Goal: Task Accomplishment & Management: Manage account settings

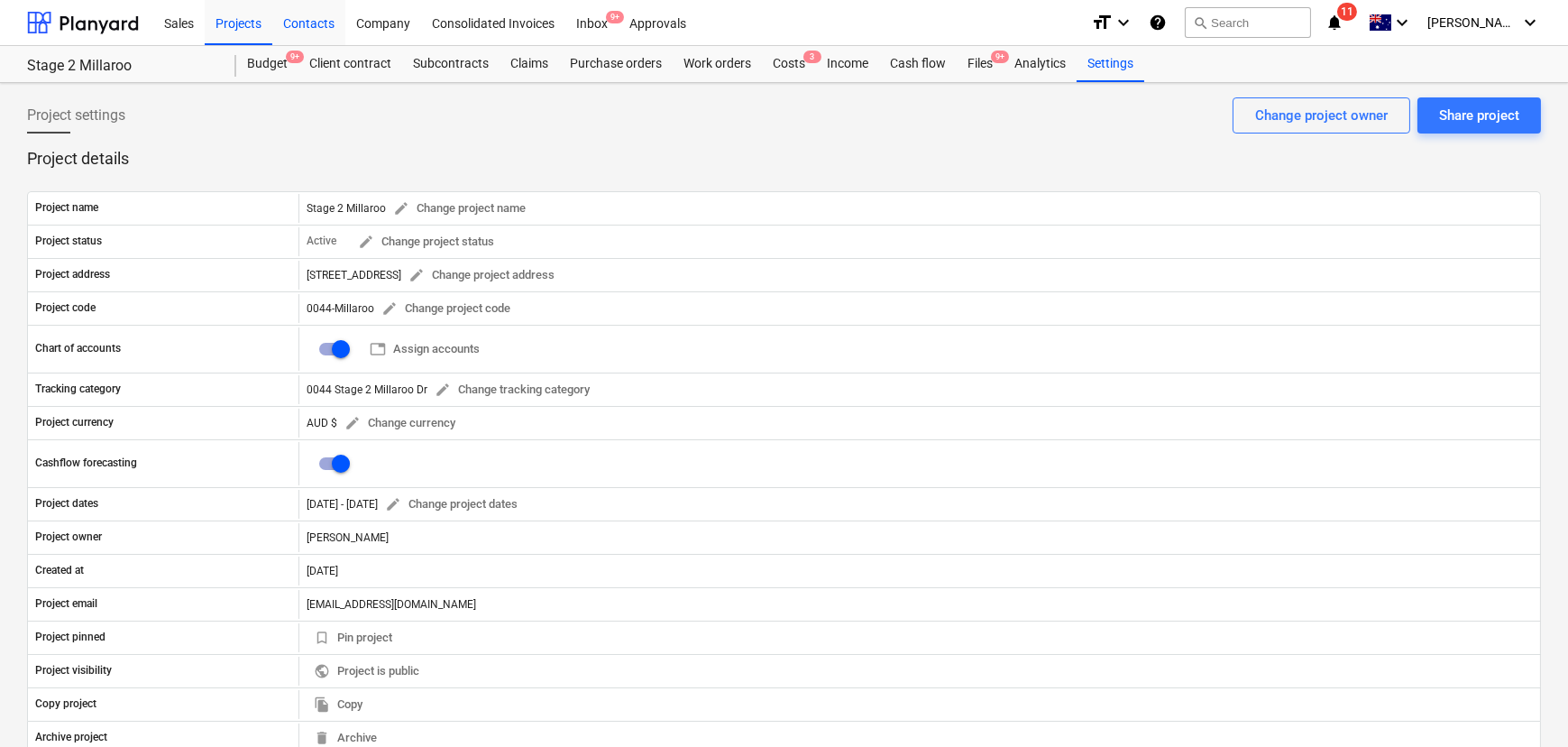
click at [320, 18] on div "Contacts" at bounding box center [309, 22] width 73 height 46
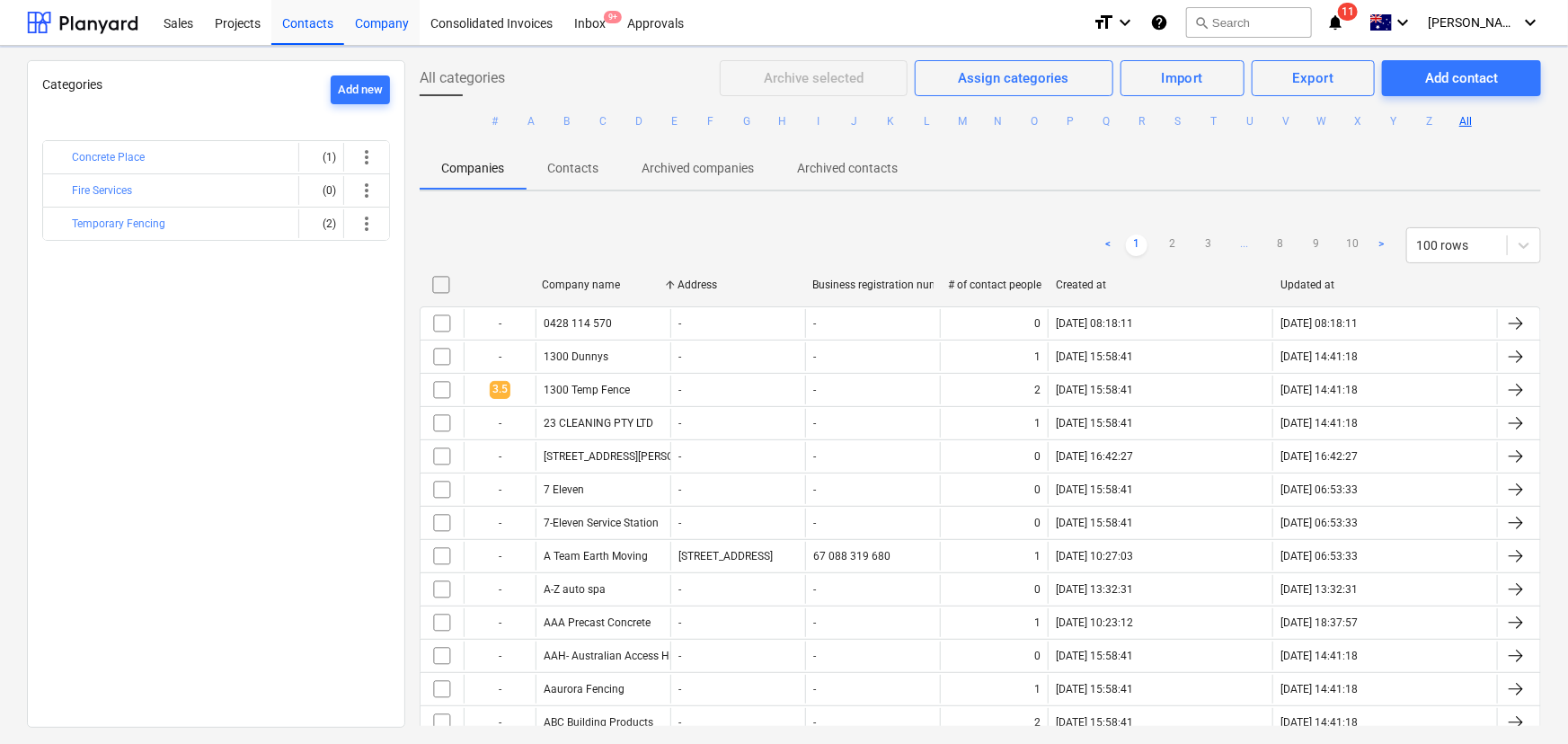
click at [395, 33] on div "Company" at bounding box center [382, 22] width 76 height 46
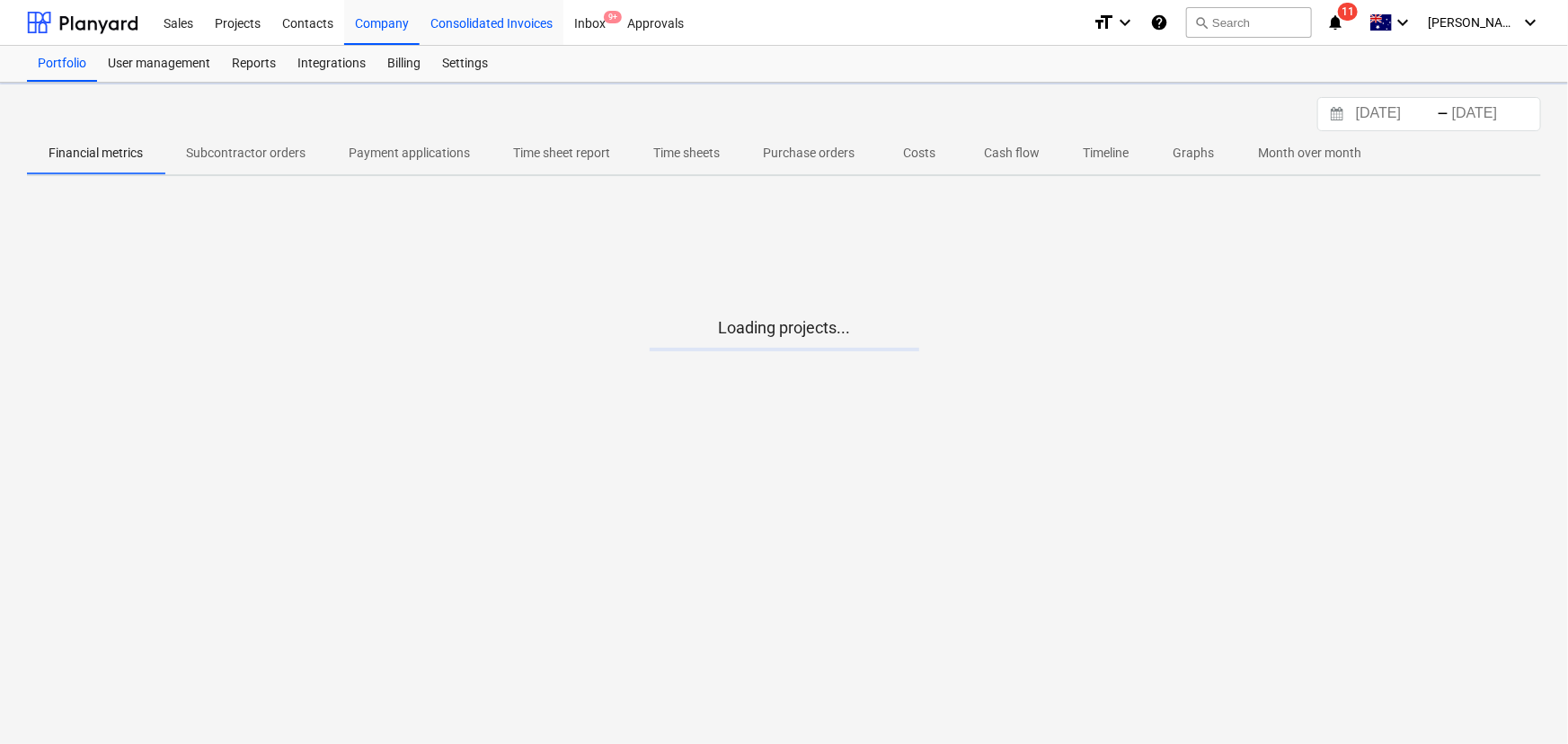
click at [496, 32] on div "Consolidated Invoices" at bounding box center [492, 22] width 144 height 46
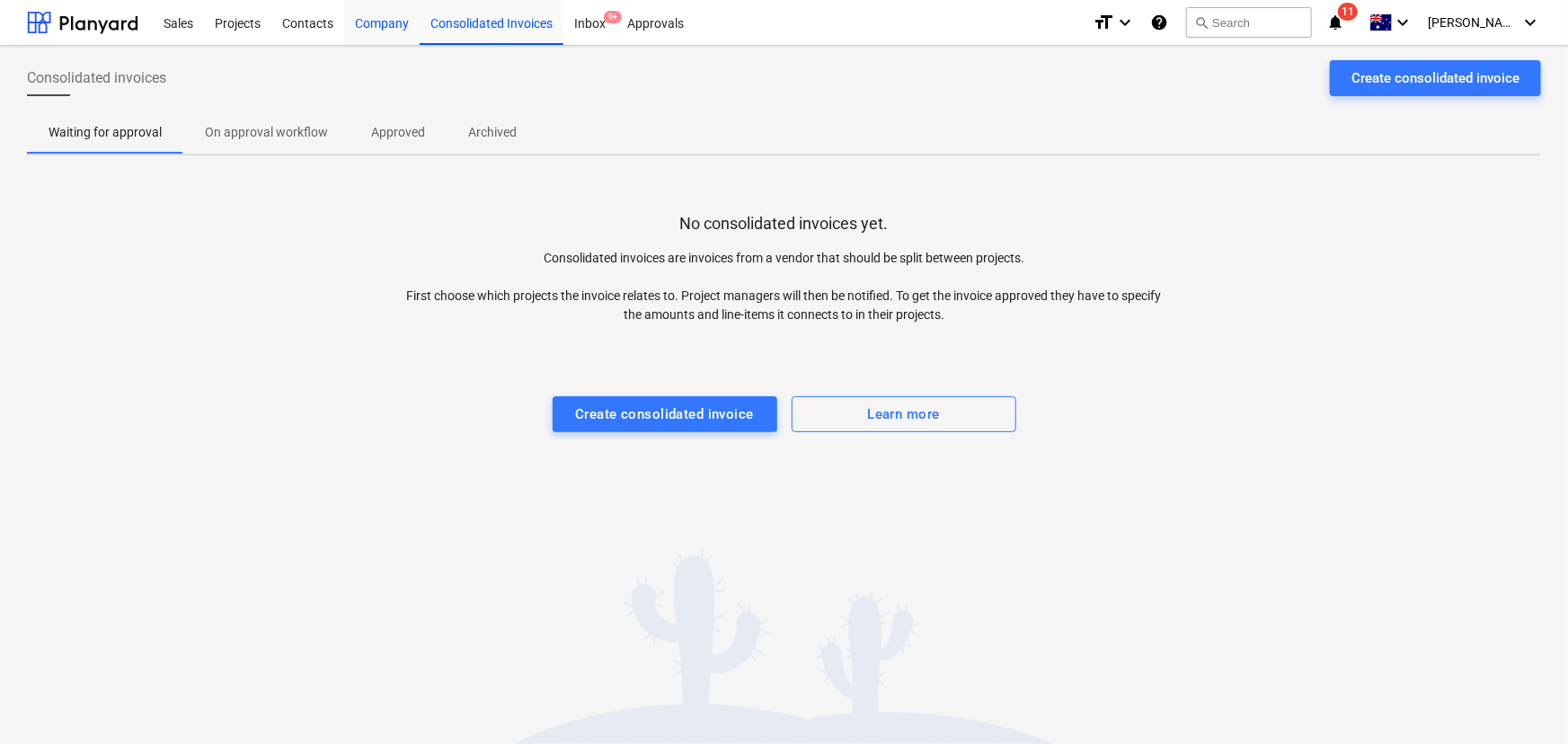
click at [348, 24] on div "Company" at bounding box center [382, 22] width 76 height 46
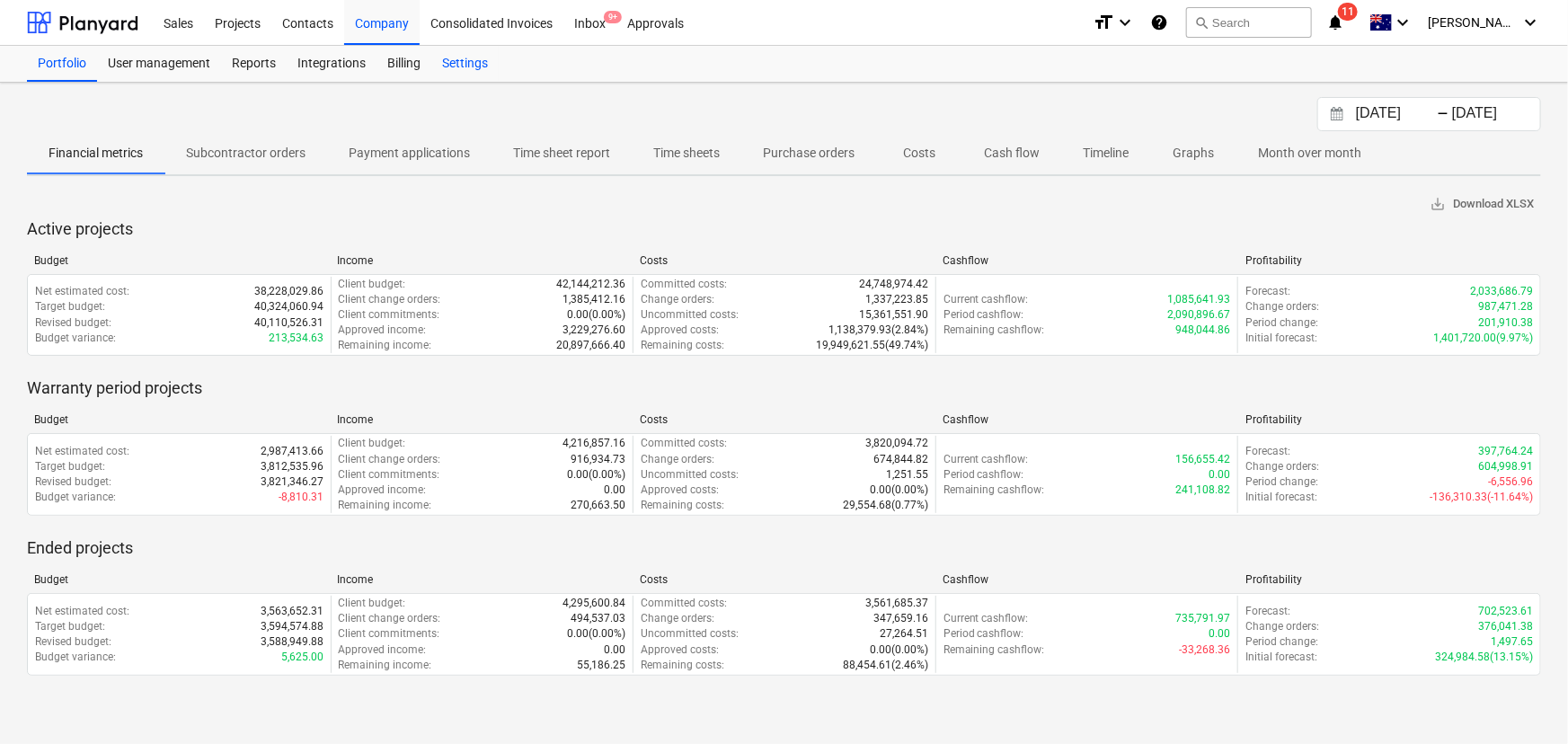
click at [473, 67] on div "Settings" at bounding box center [465, 64] width 67 height 36
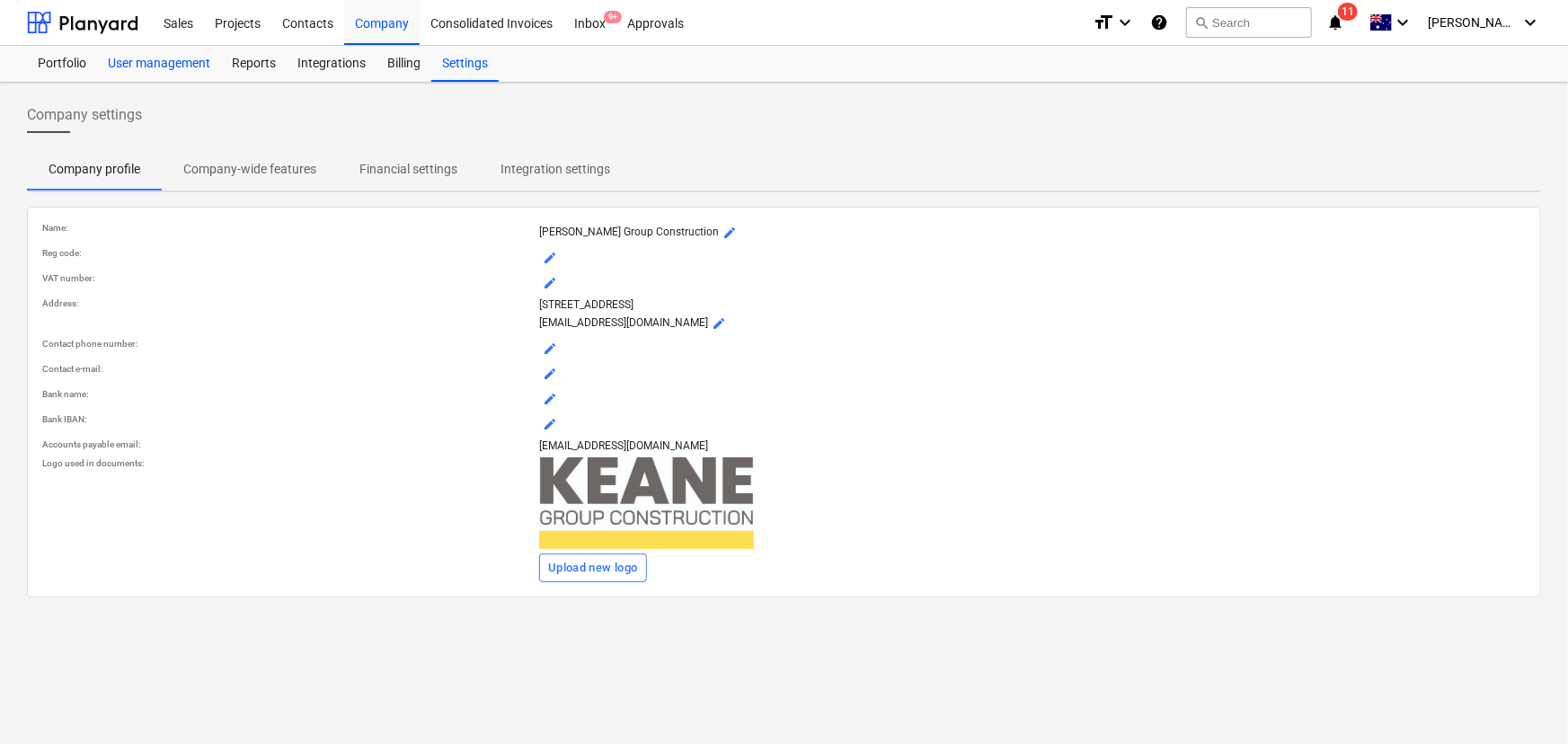
click at [171, 63] on div "User management" at bounding box center [159, 64] width 124 height 36
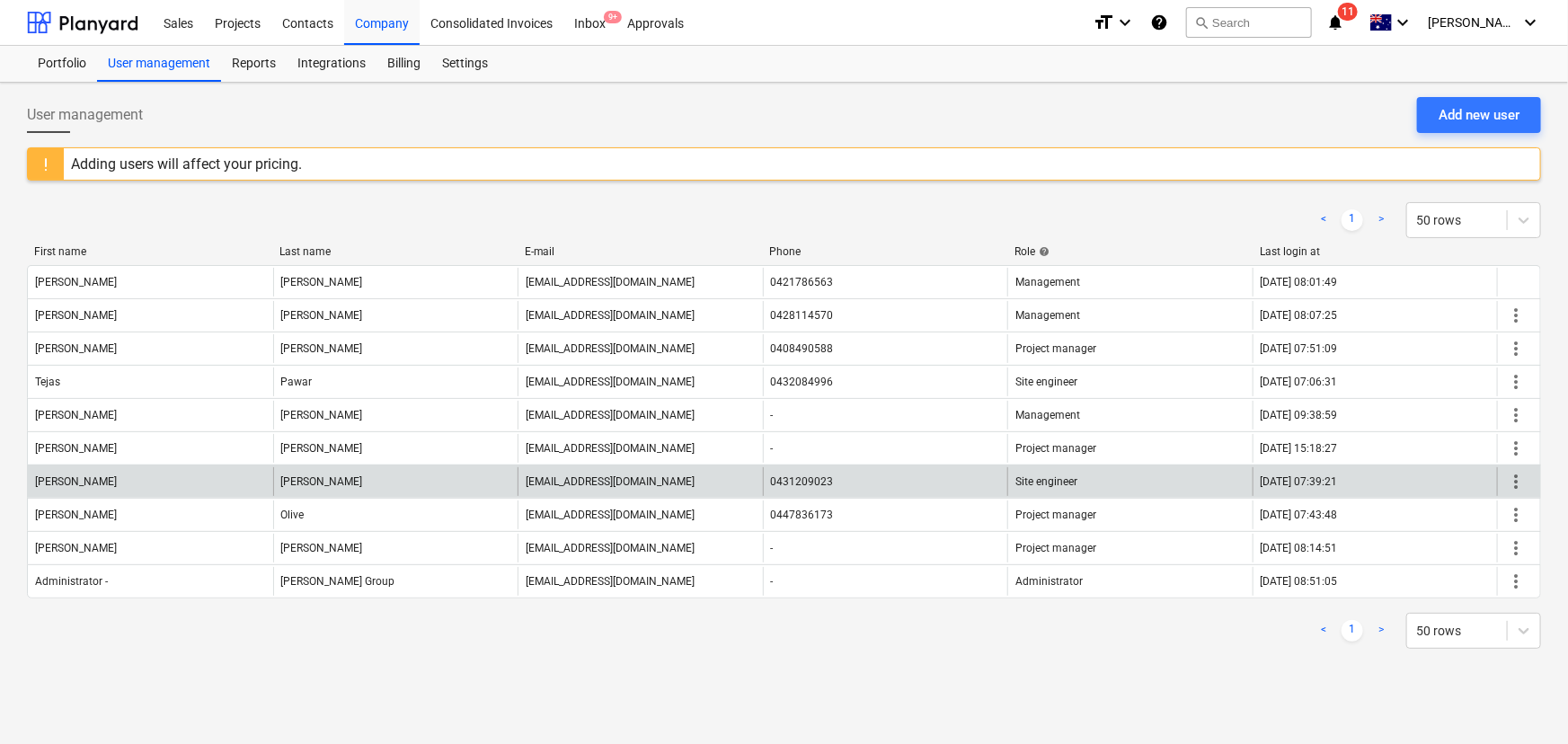
click at [1521, 481] on span "more_vert" at bounding box center [1515, 481] width 22 height 22
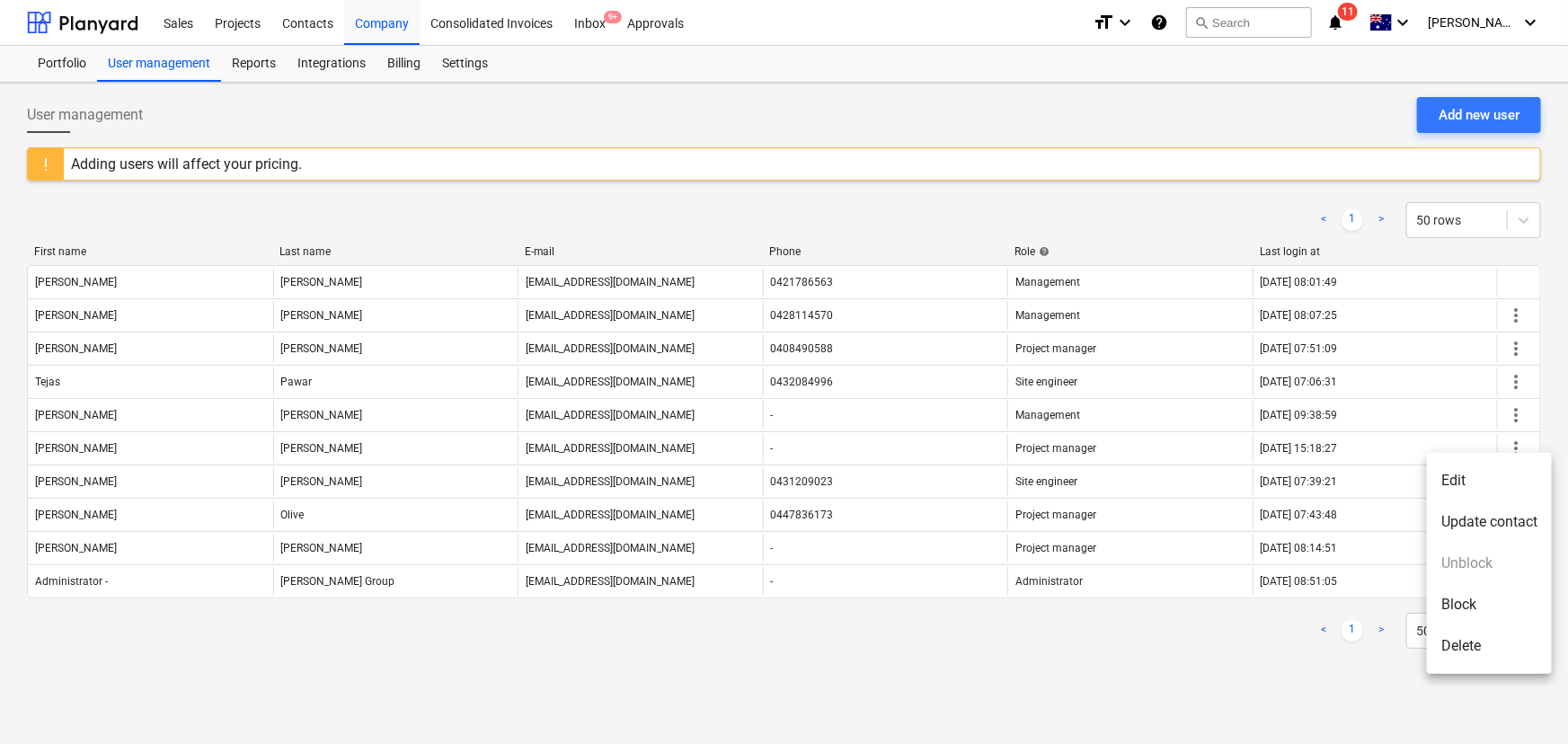
click at [1483, 483] on li "Edit" at bounding box center [1490, 480] width 125 height 41
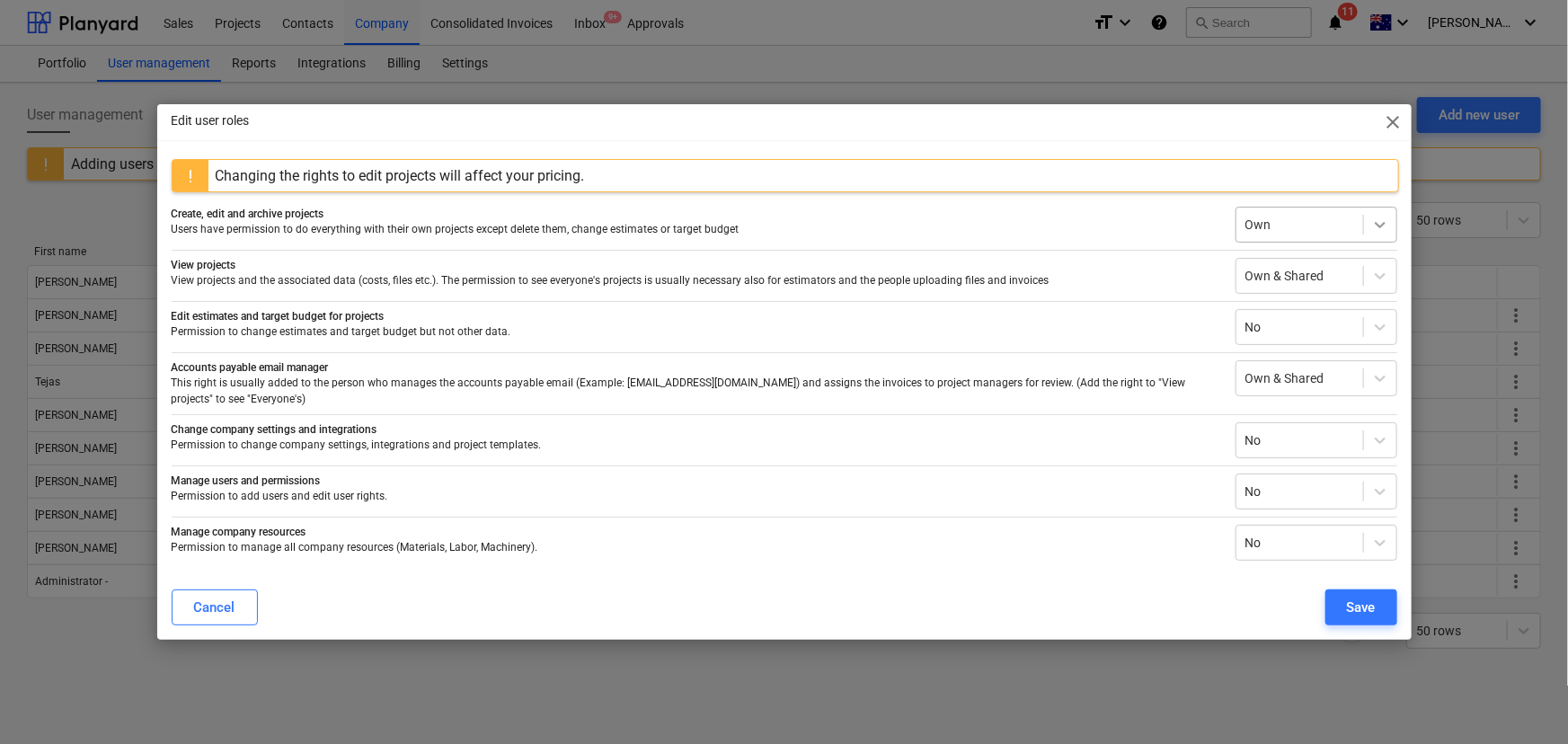
drag, startPoint x: 1366, startPoint y: 225, endPoint x: 1380, endPoint y: 244, distance: 23.6
click at [1366, 225] on div at bounding box center [1380, 225] width 33 height 33
click at [1379, 240] on div at bounding box center [1380, 225] width 33 height 33
drag, startPoint x: 1394, startPoint y: 130, endPoint x: 474, endPoint y: 212, distance: 923.6
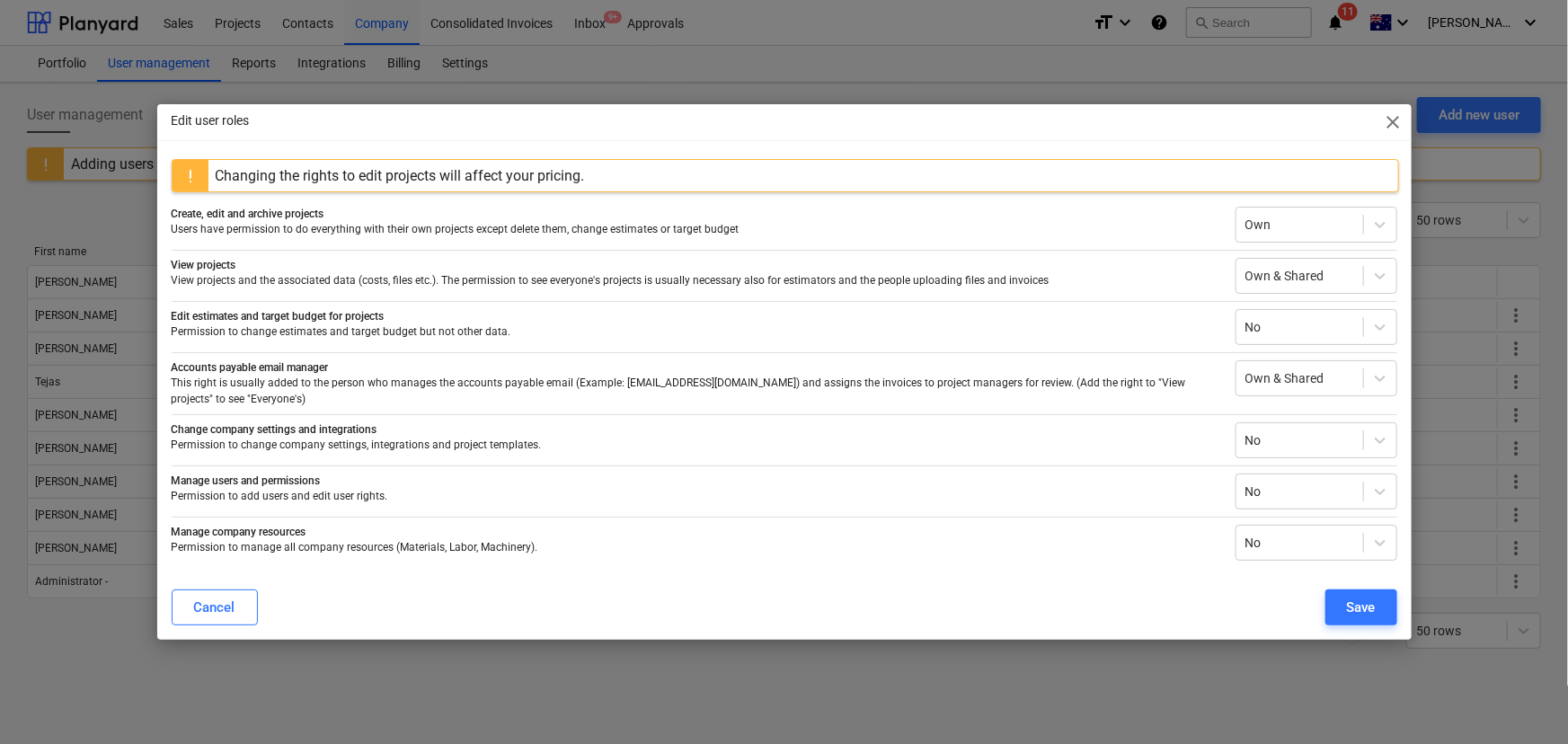
click at [1394, 130] on span "close" at bounding box center [1394, 121] width 22 height 22
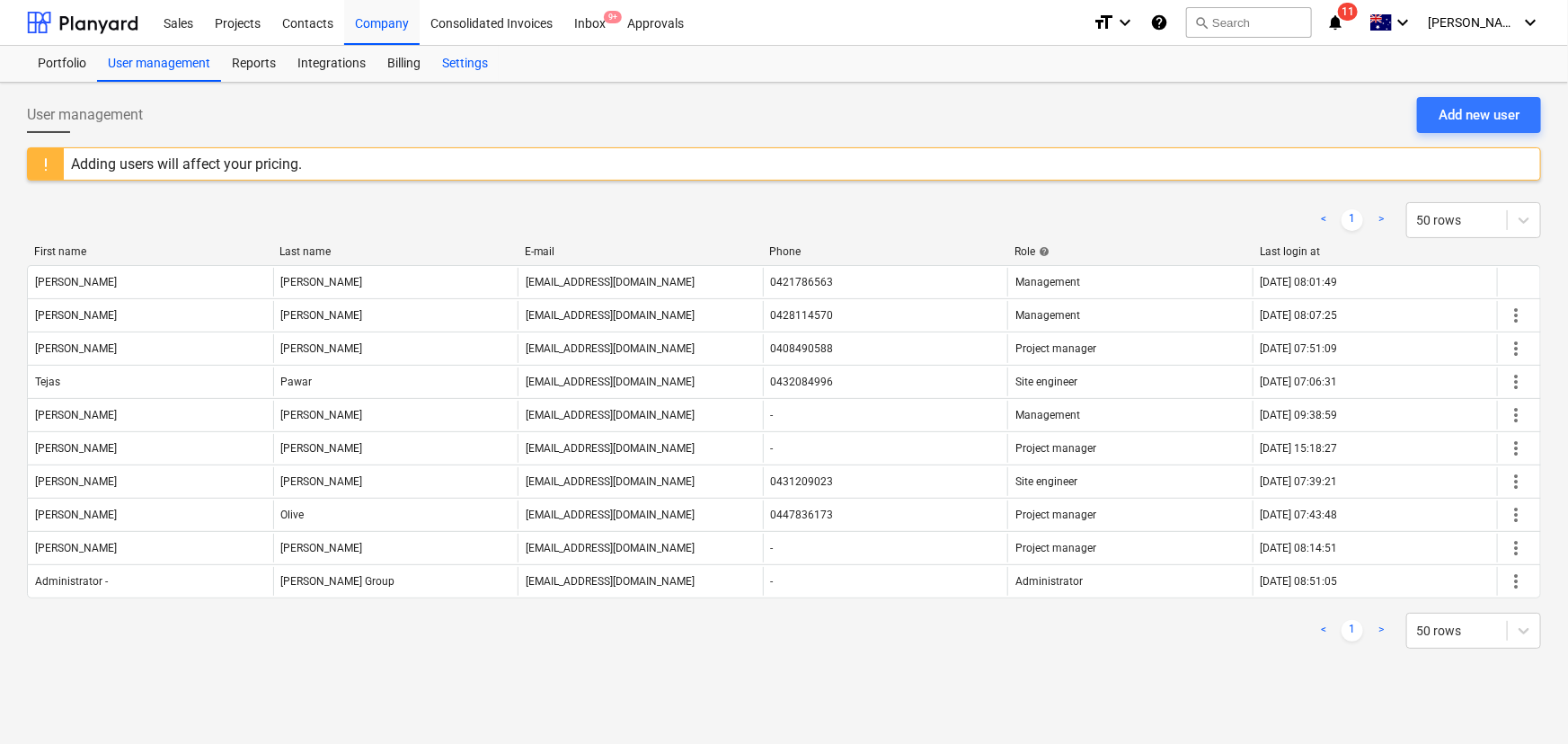
click at [481, 62] on div "Settings" at bounding box center [465, 64] width 67 height 36
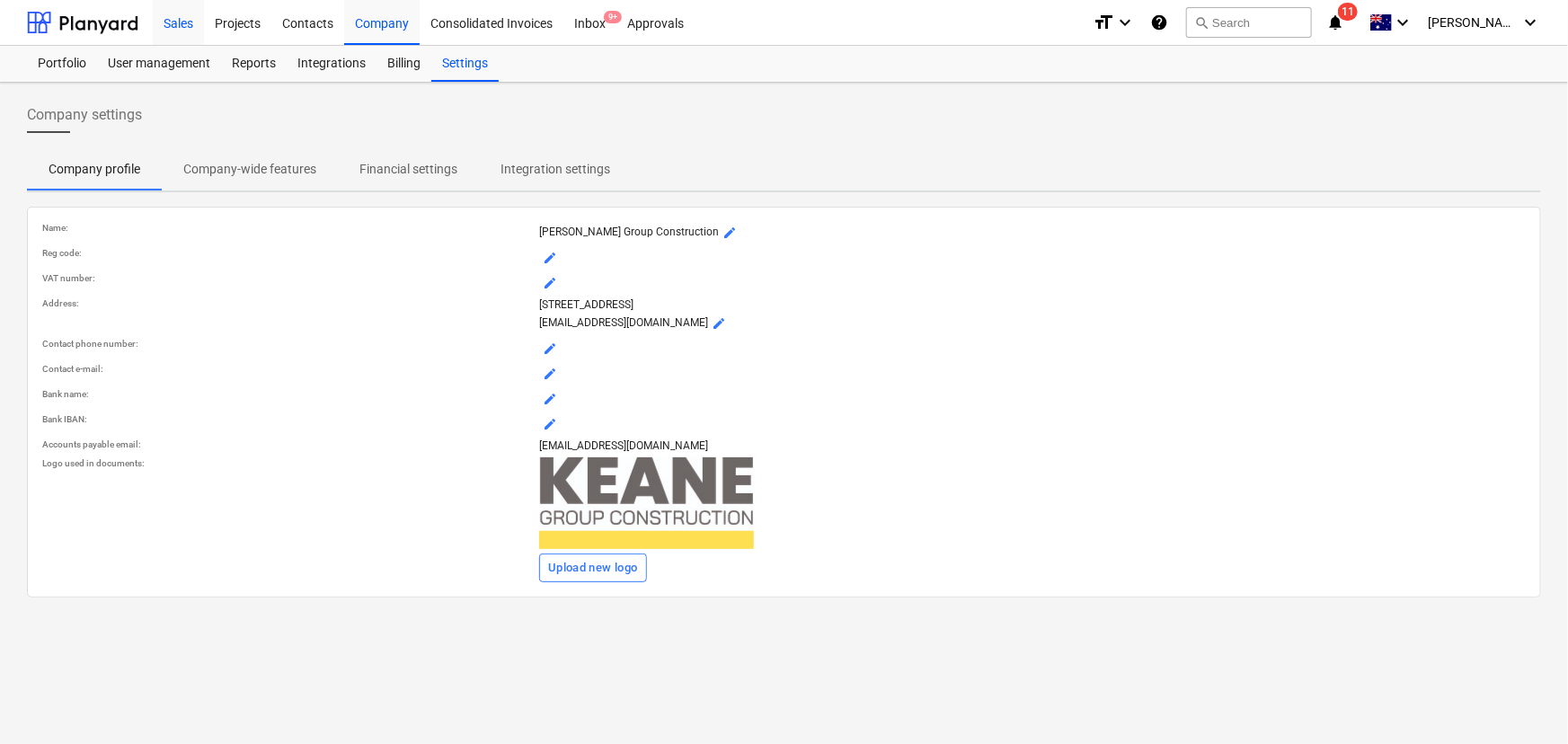
click at [201, 16] on div "Sales" at bounding box center [179, 22] width 52 height 46
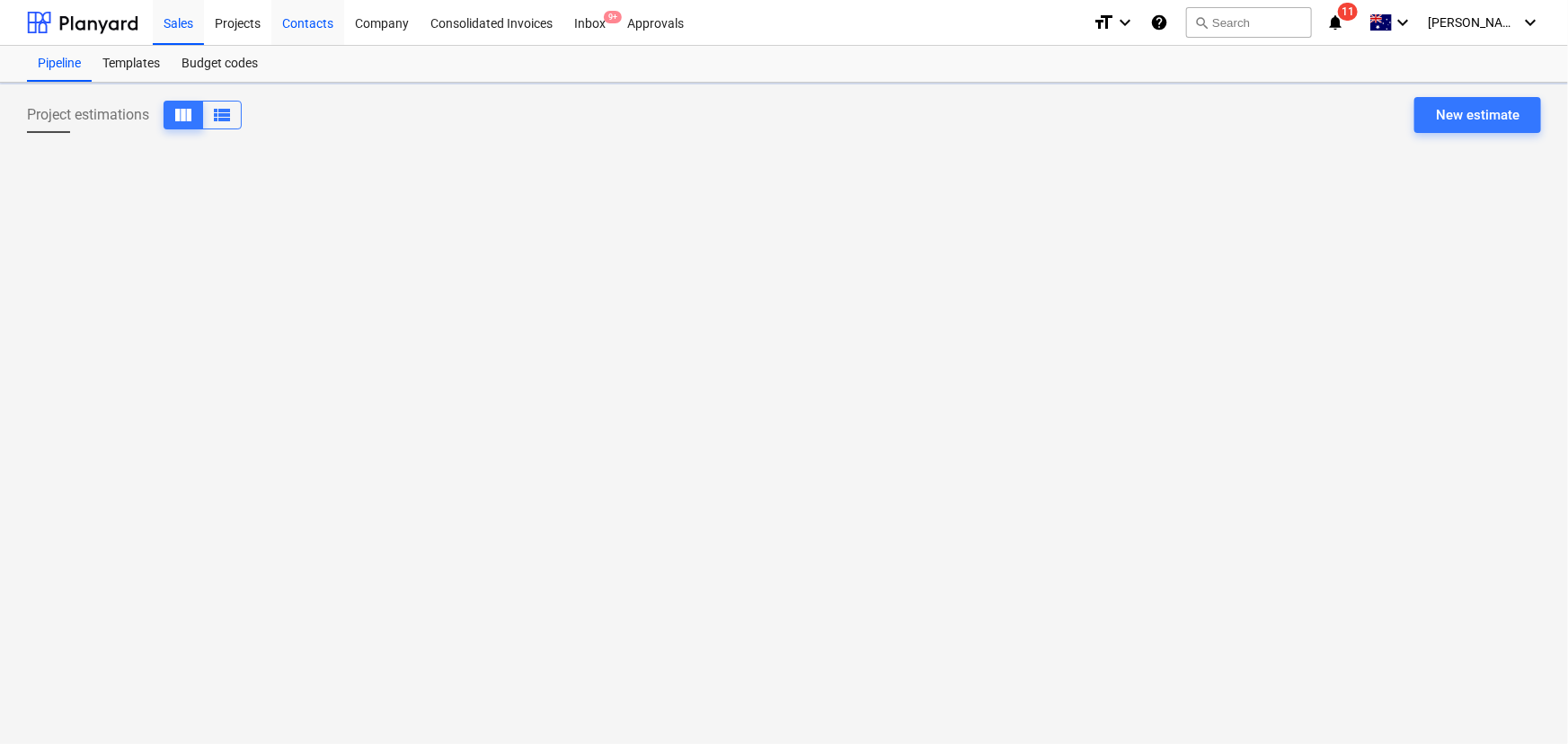
click at [280, 37] on div "Contacts" at bounding box center [308, 22] width 73 height 46
click at [259, 26] on div "Projects" at bounding box center [237, 22] width 67 height 46
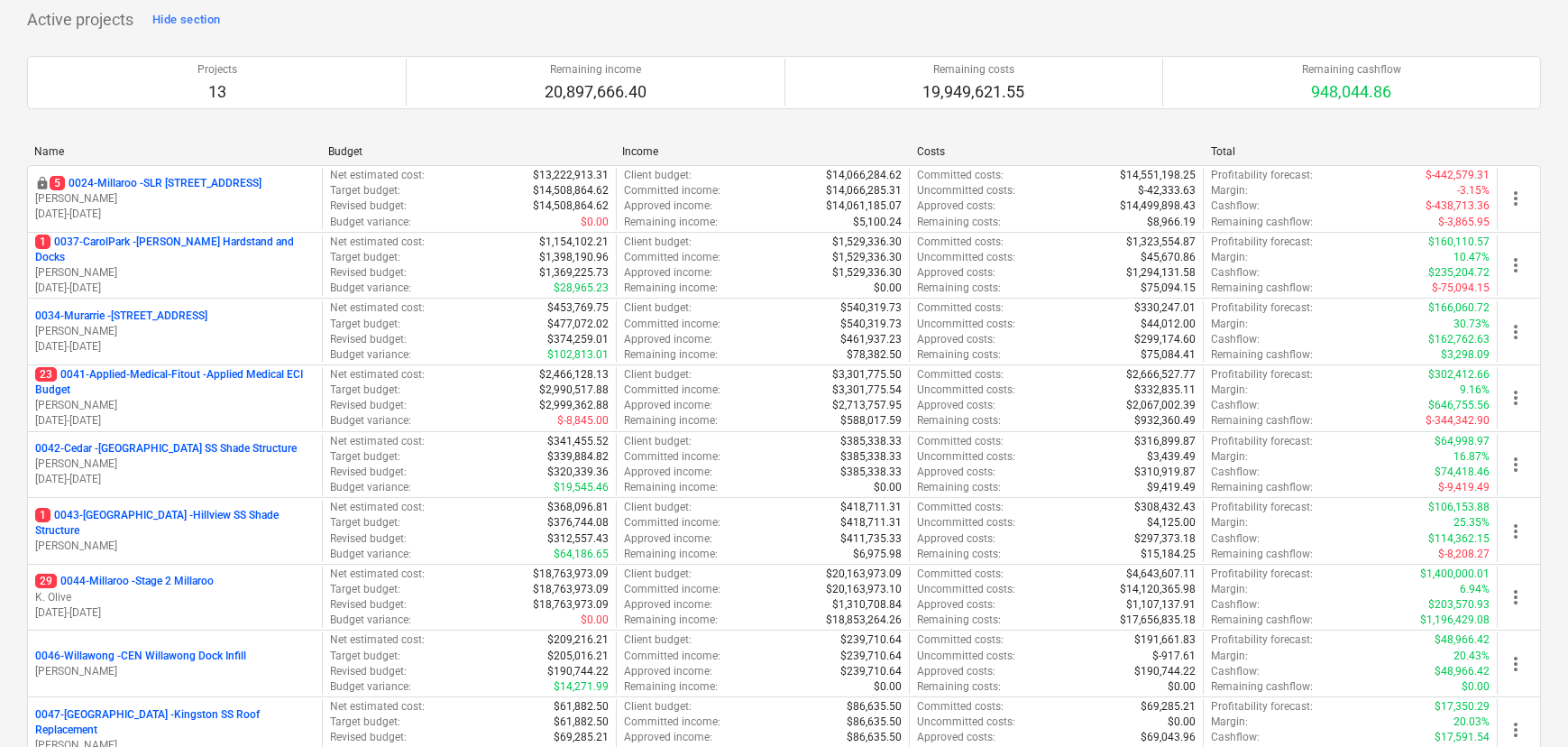
scroll to position [245, 0]
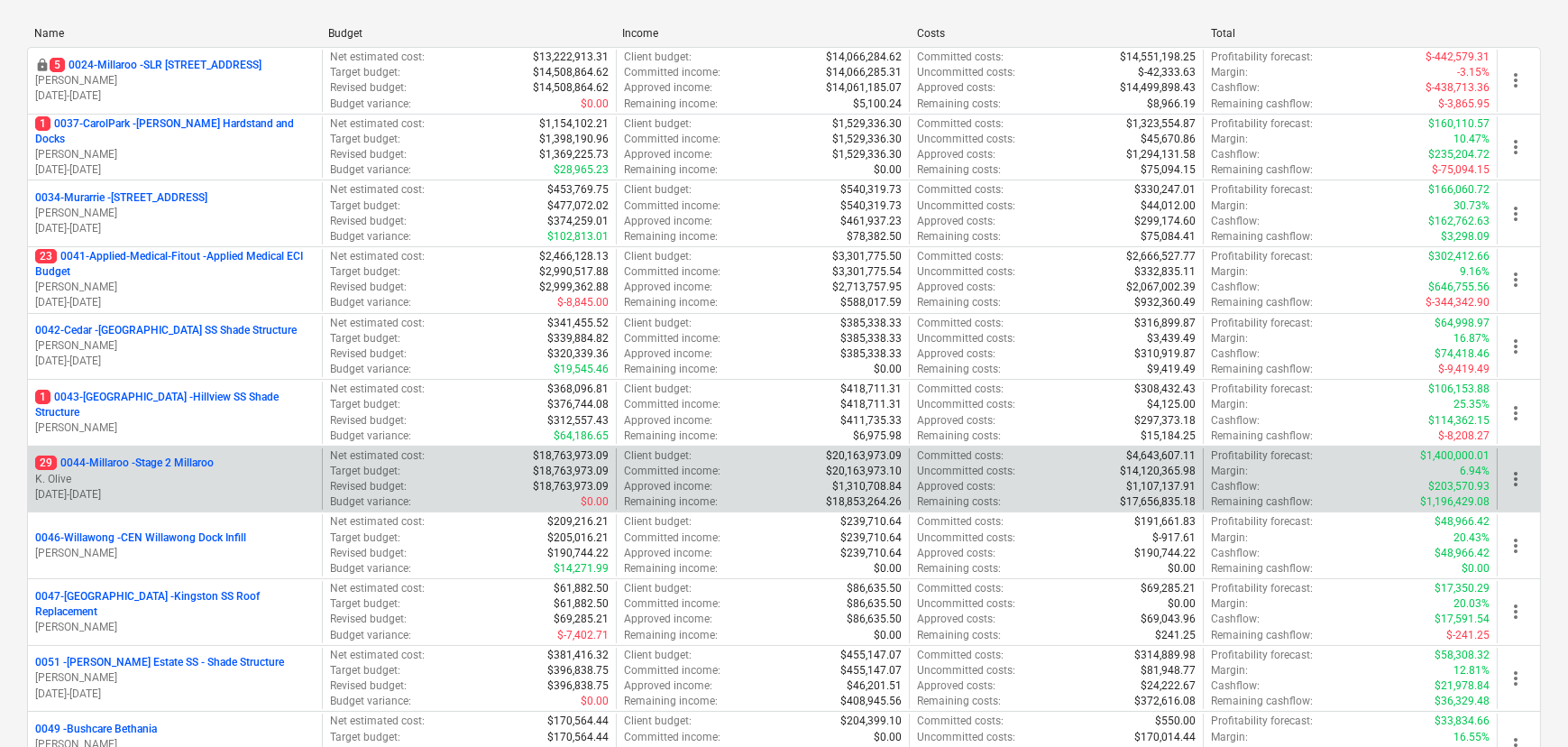
click at [160, 471] on p "K. Olive" at bounding box center [175, 479] width 279 height 15
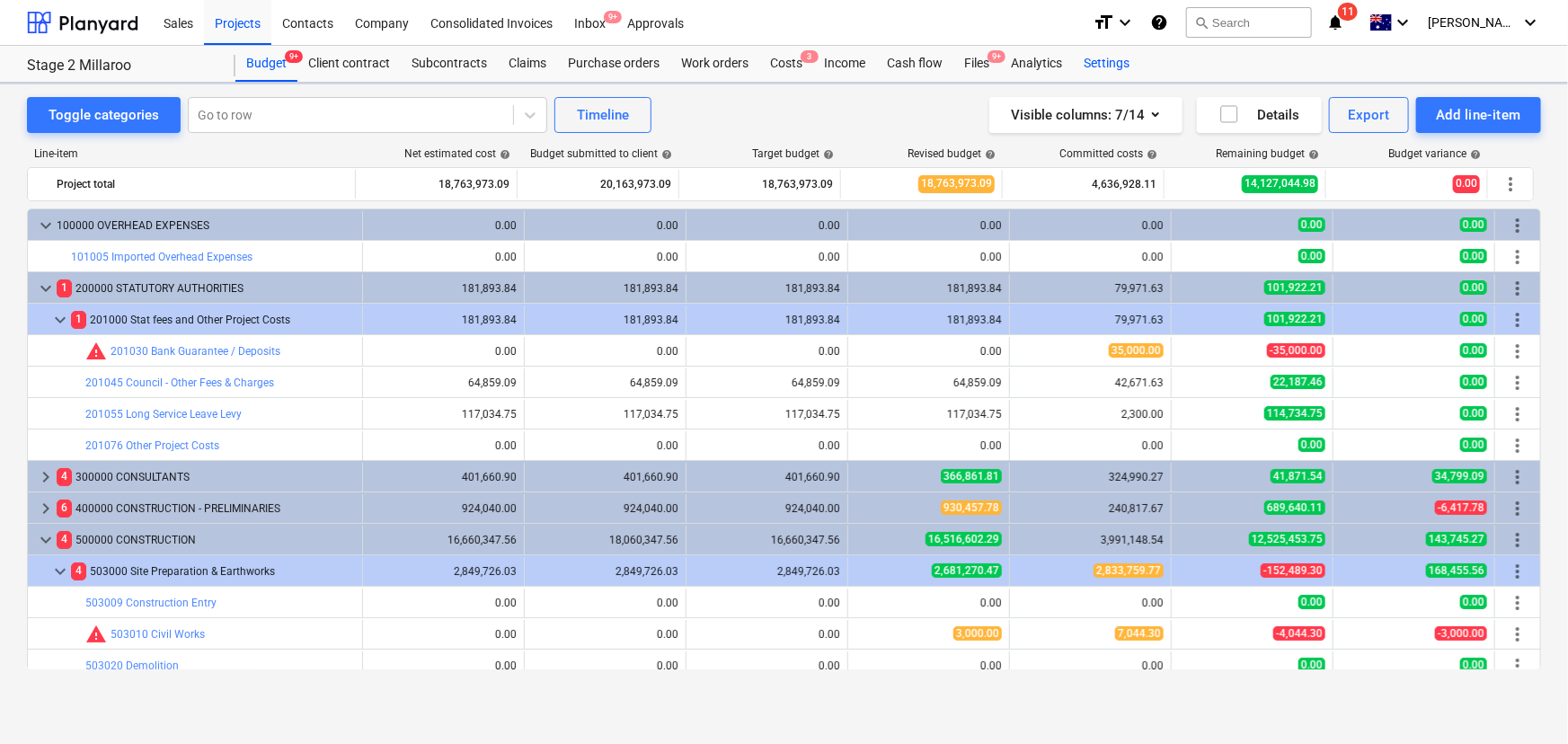
click at [1073, 73] on div "Settings" at bounding box center [1107, 64] width 67 height 36
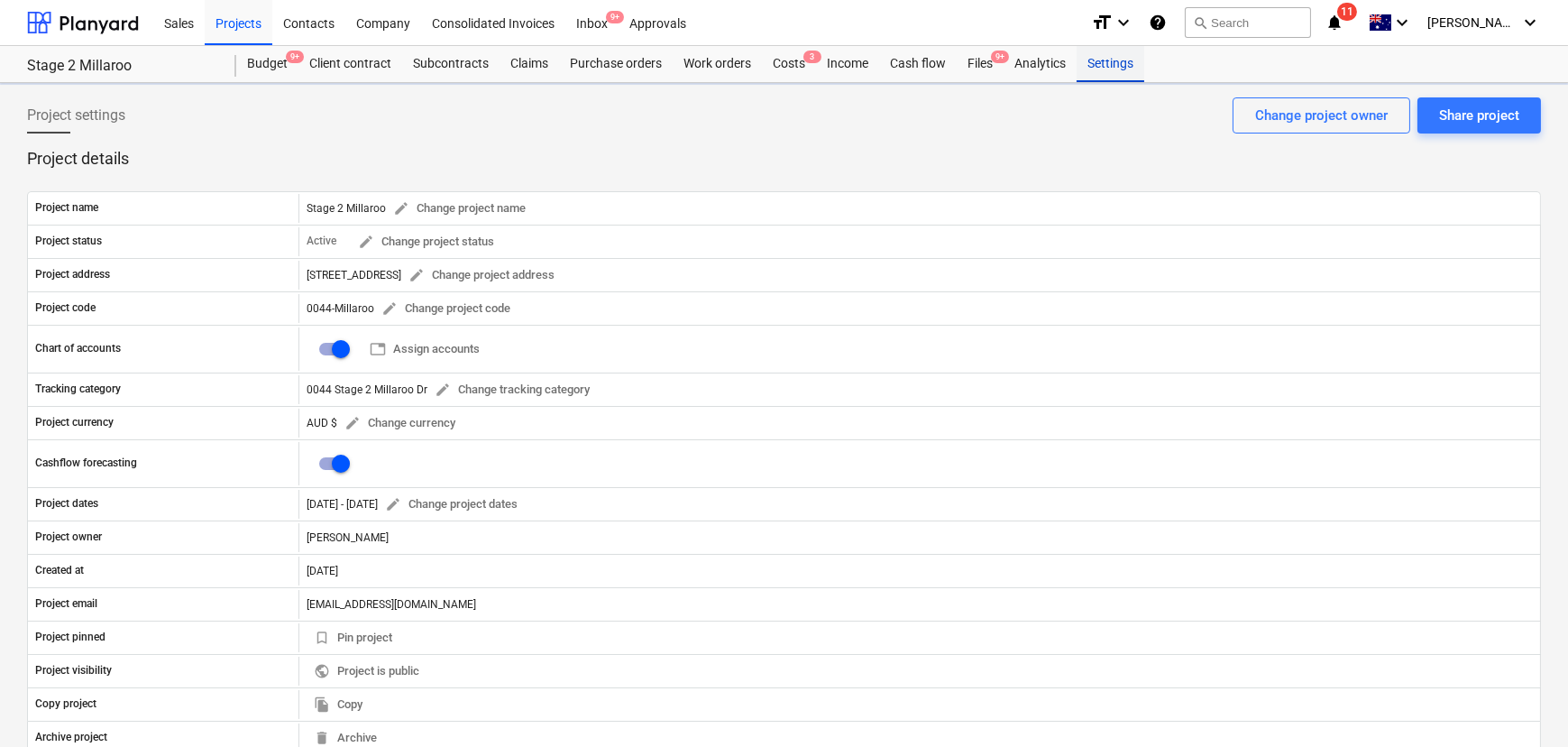
click at [1101, 66] on div "Settings" at bounding box center [1111, 64] width 67 height 36
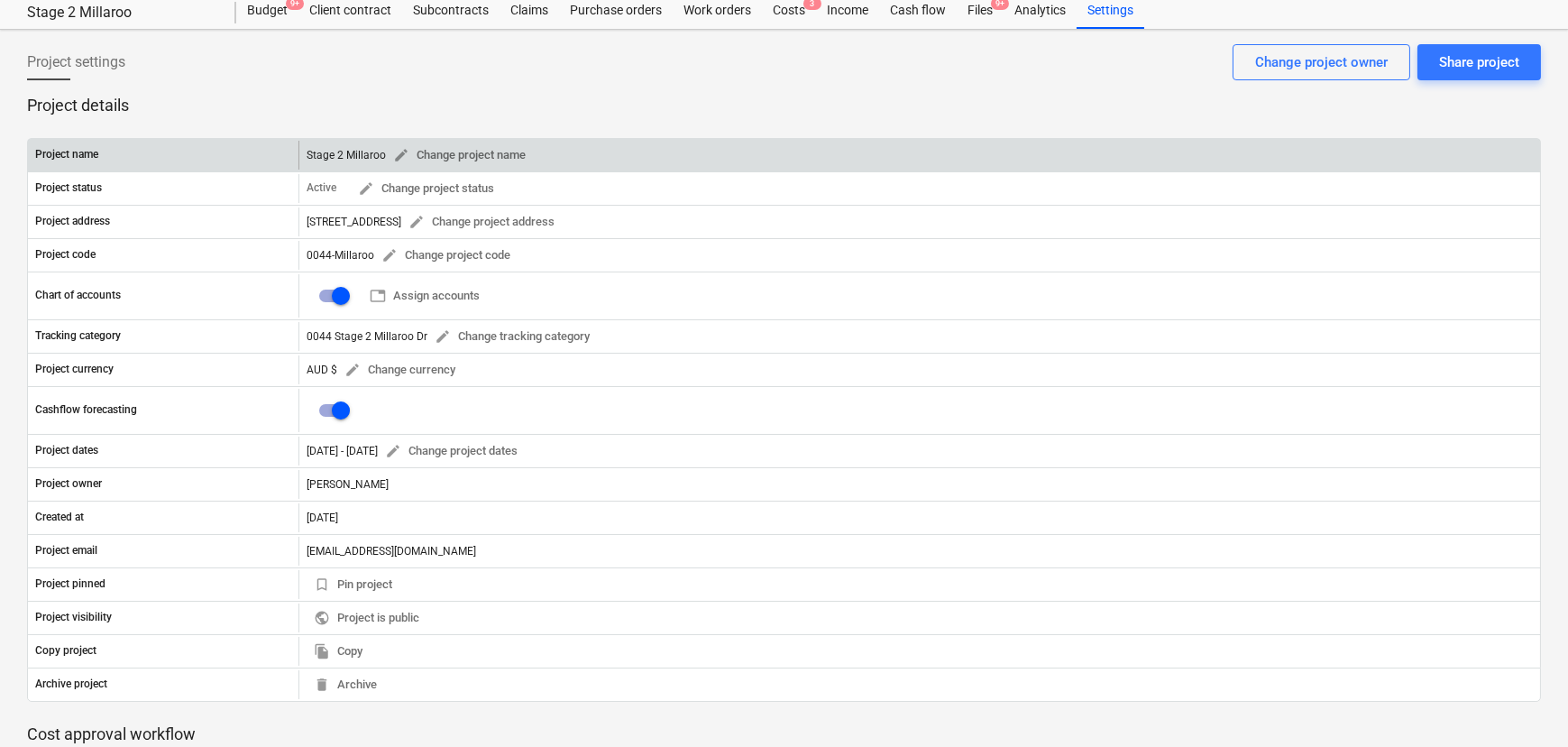
scroll to position [82, 0]
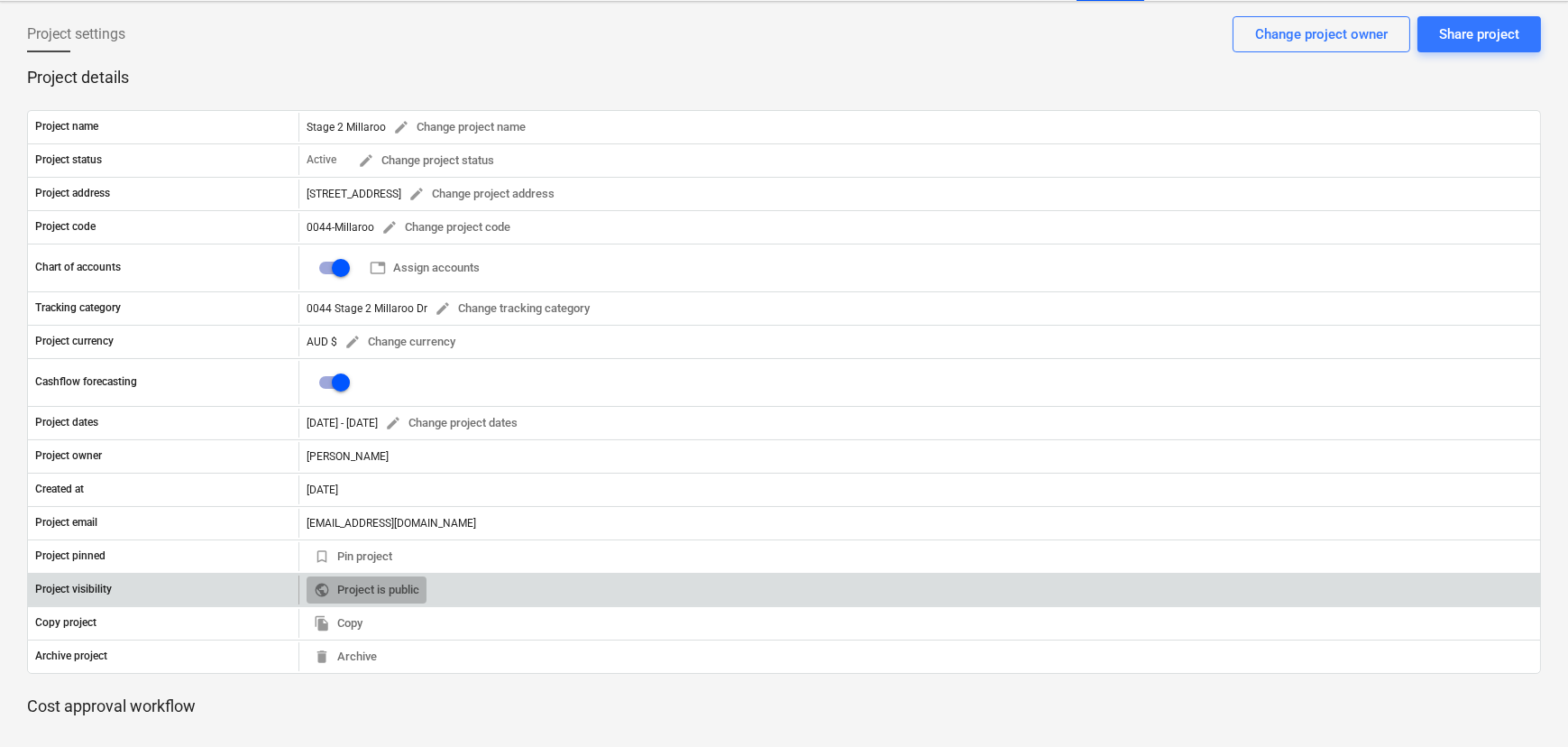
click at [394, 589] on span "public Project is public" at bounding box center [367, 590] width 106 height 21
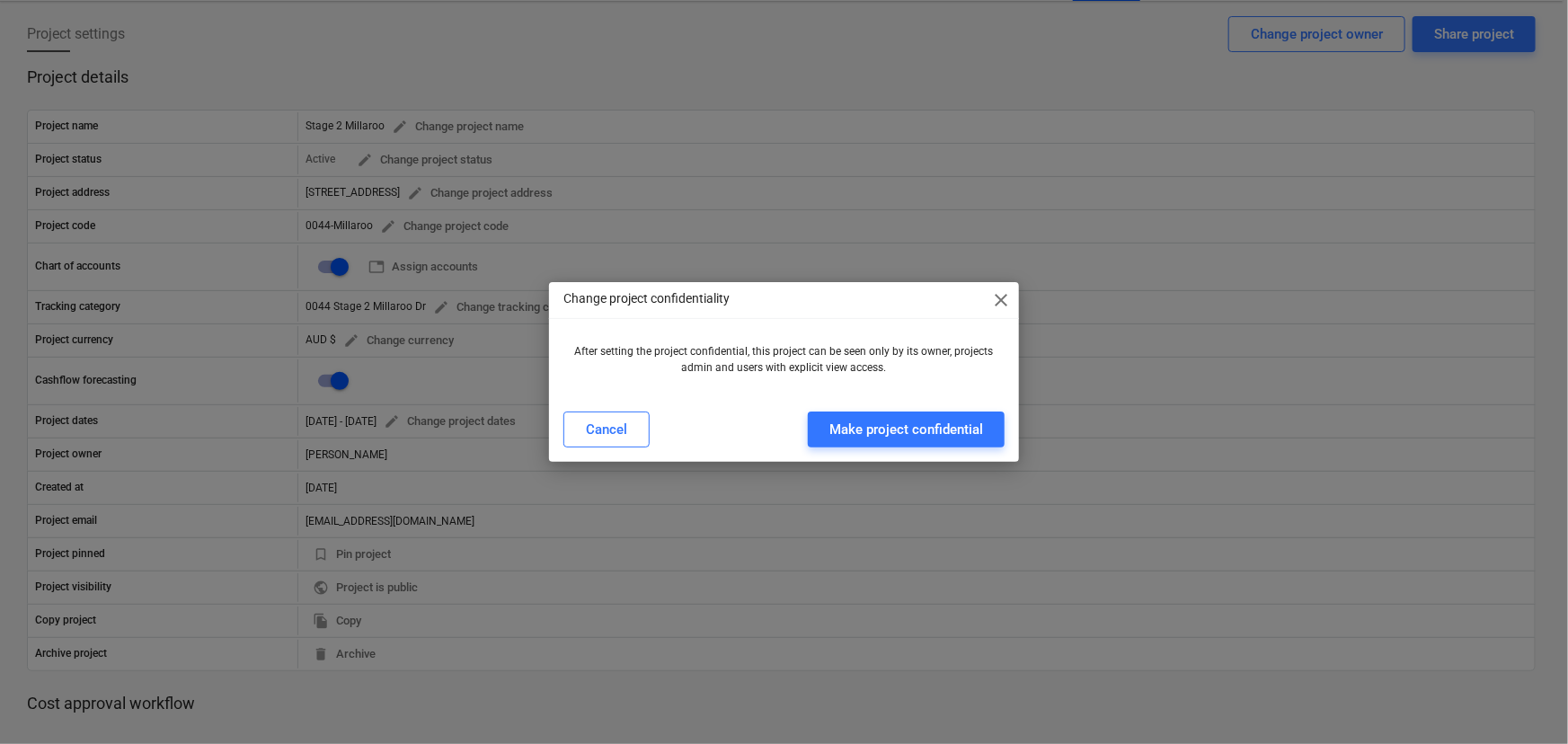
click at [1009, 300] on span "close" at bounding box center [1001, 299] width 22 height 22
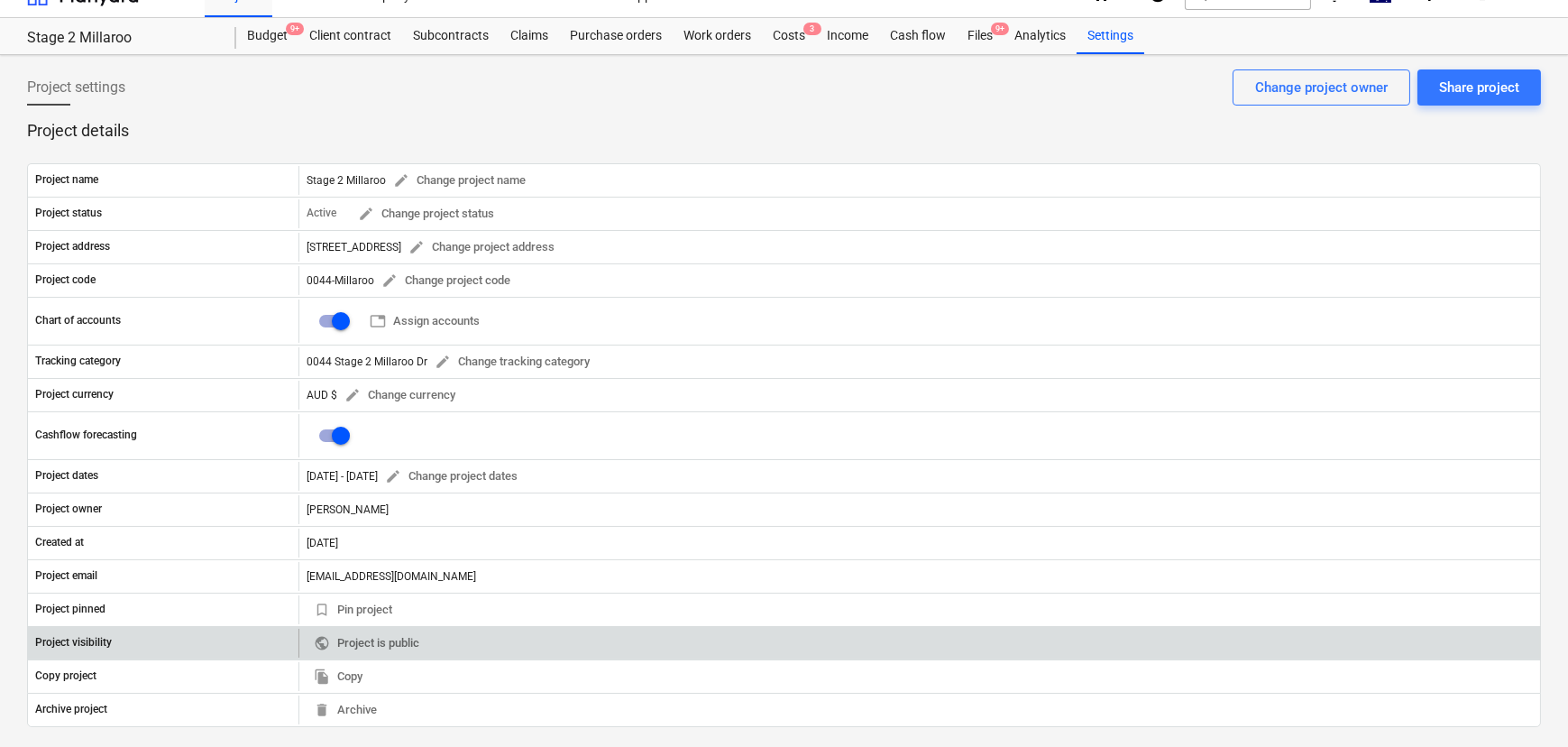
scroll to position [0, 0]
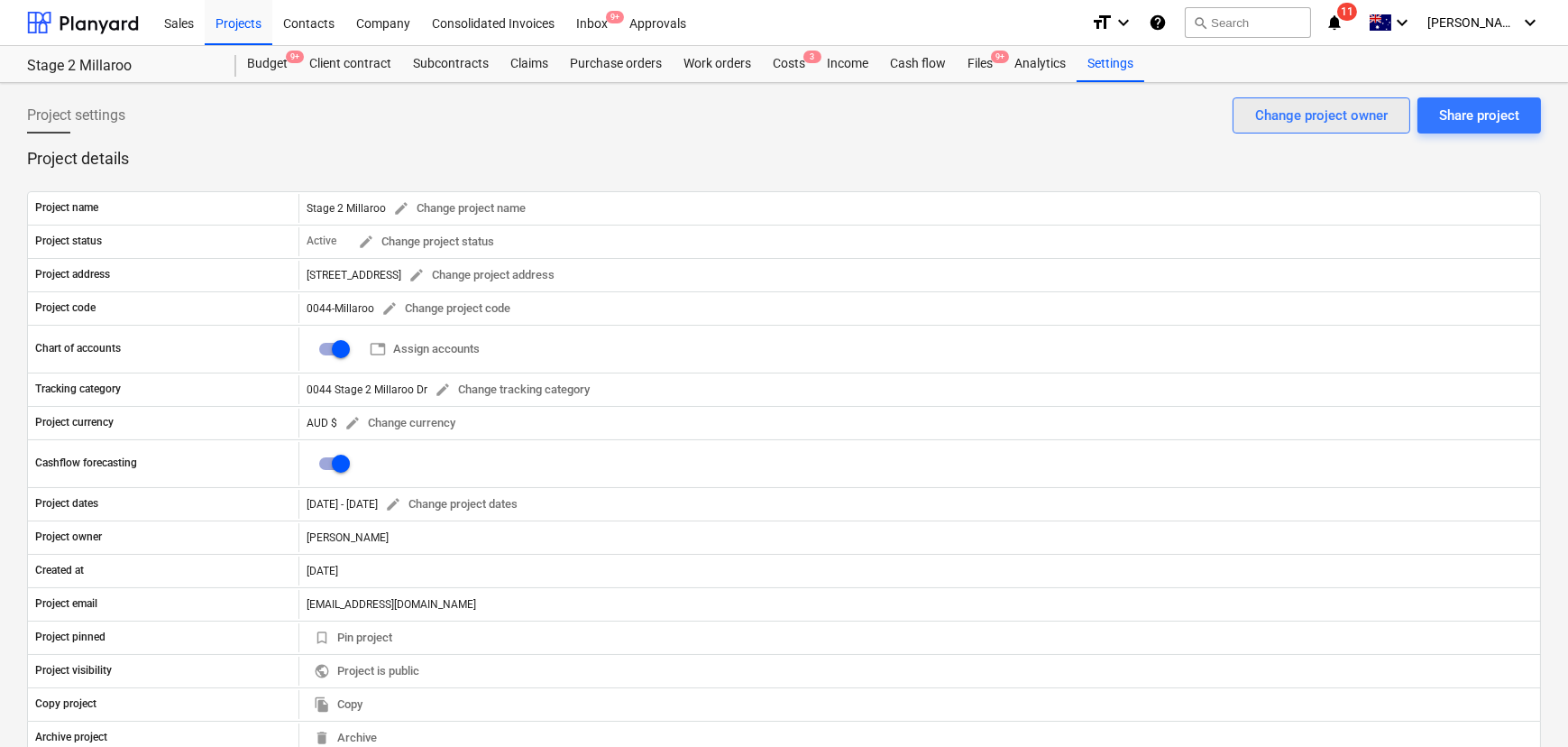
click at [1388, 120] on button "Change project owner" at bounding box center [1321, 115] width 178 height 36
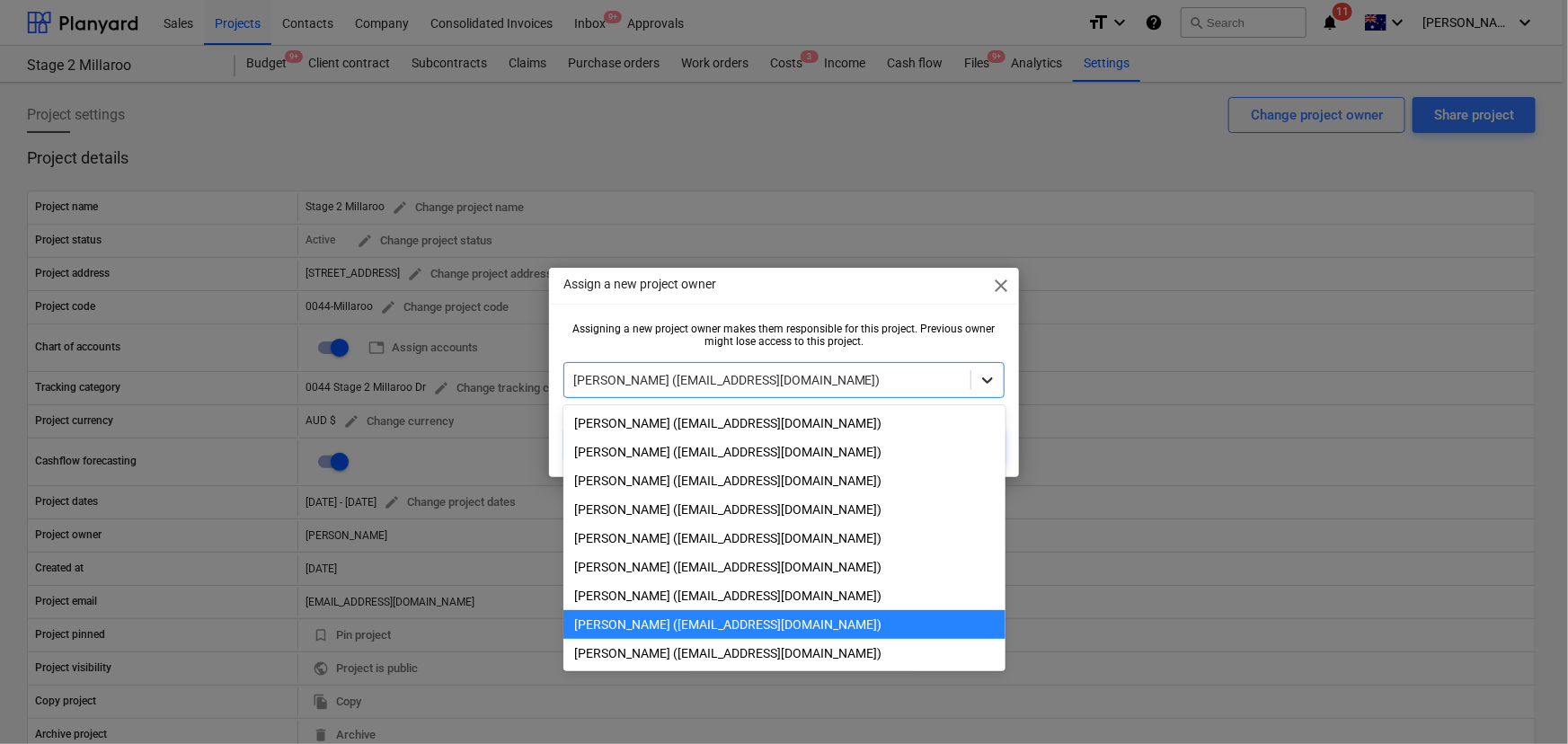
click at [988, 381] on icon at bounding box center [987, 381] width 11 height 7
click at [805, 595] on div "[PERSON_NAME] ([EMAIL_ADDRESS][DOMAIN_NAME])" at bounding box center [784, 596] width 442 height 29
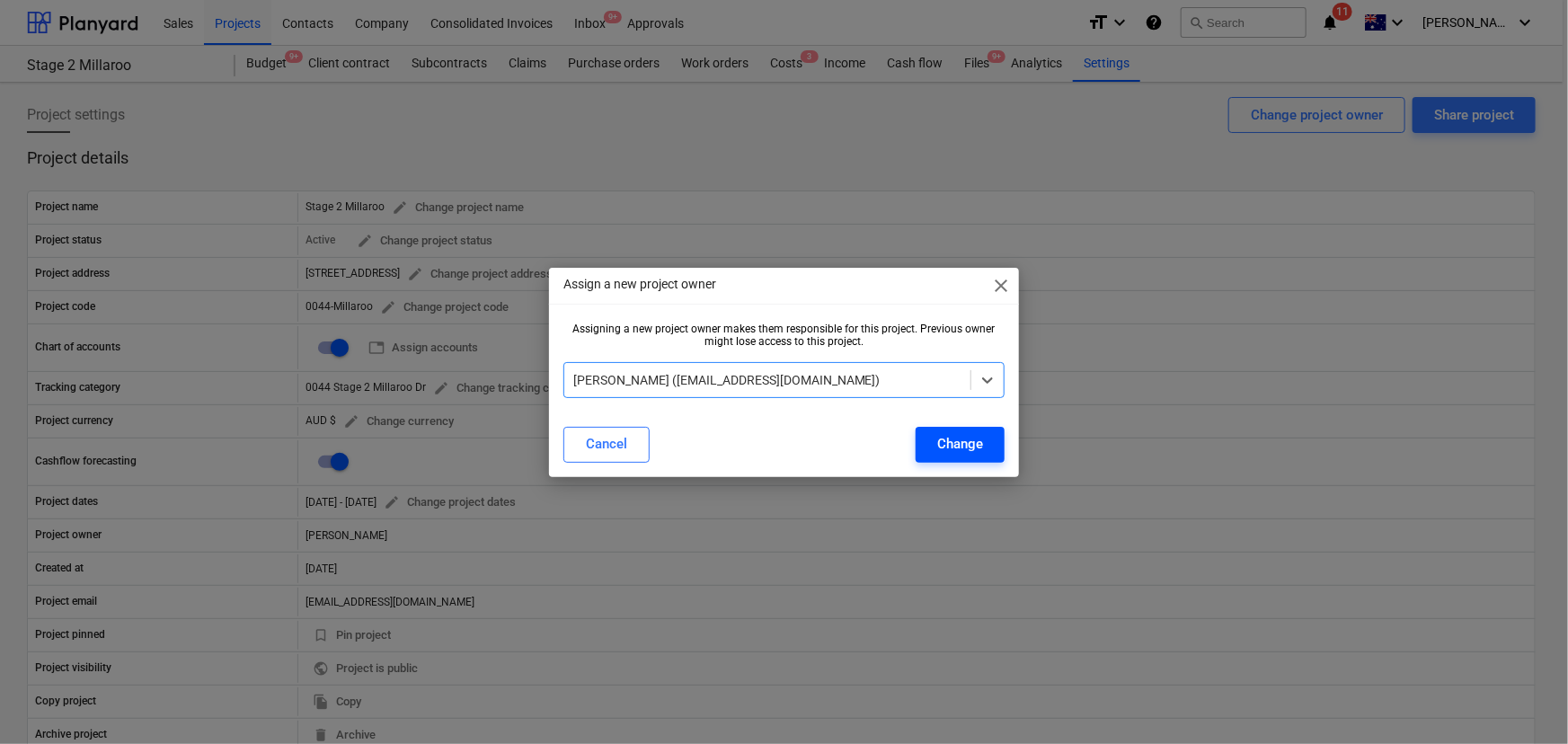
click at [976, 444] on div "Change" at bounding box center [961, 444] width 46 height 23
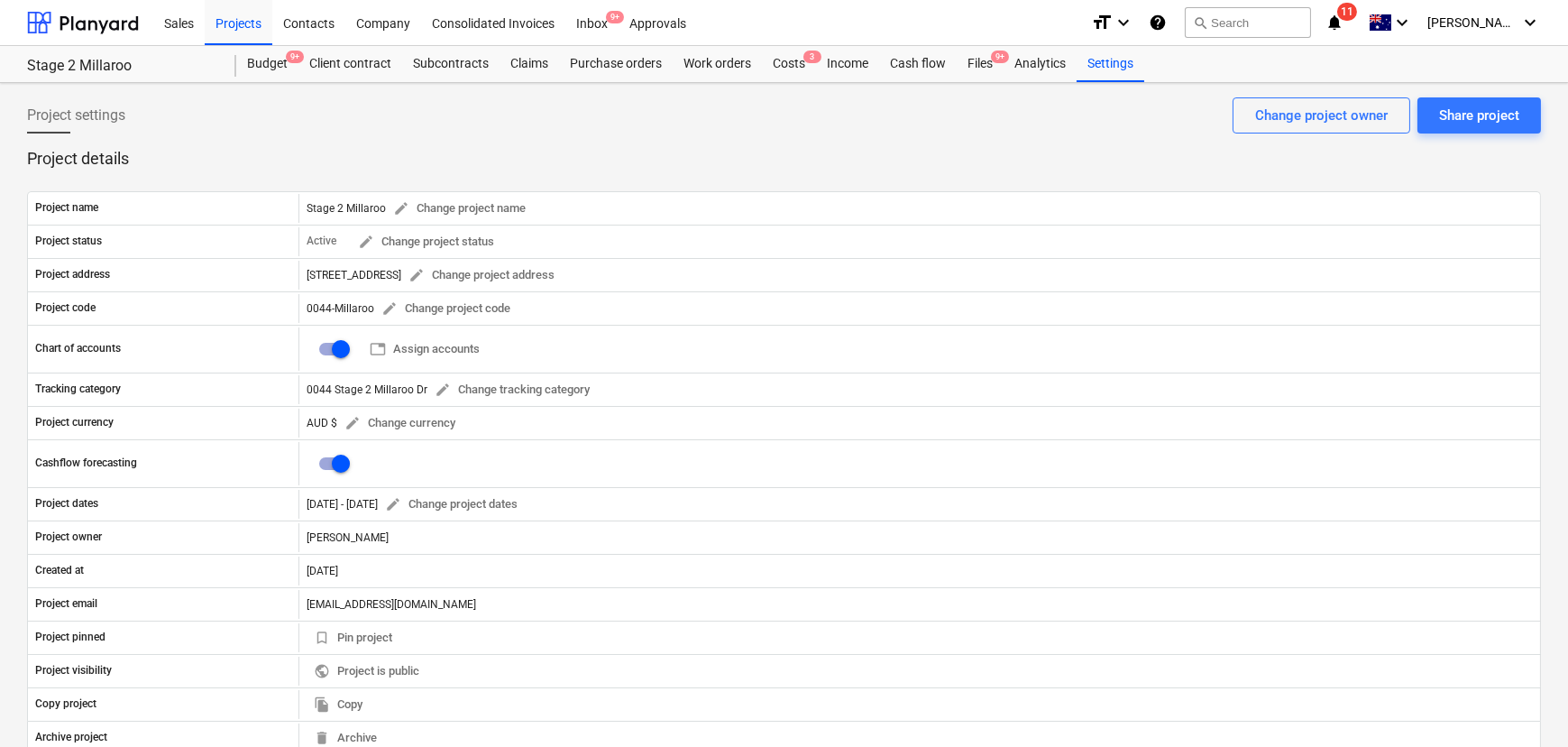
drag, startPoint x: 225, startPoint y: 22, endPoint x: 640, endPoint y: 445, distance: 592.6
click at [225, 21] on div "Projects" at bounding box center [238, 22] width 67 height 46
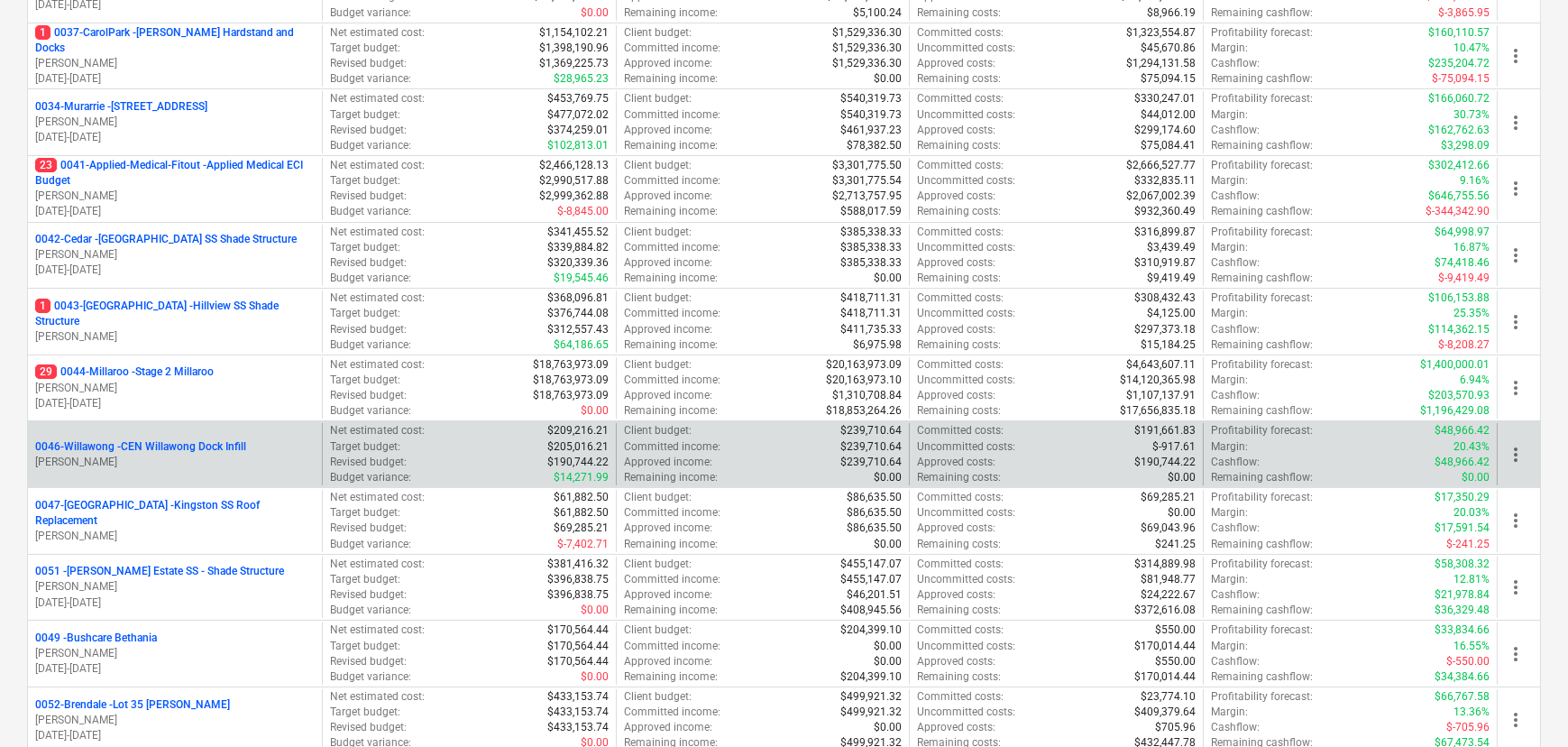
scroll to position [409, 0]
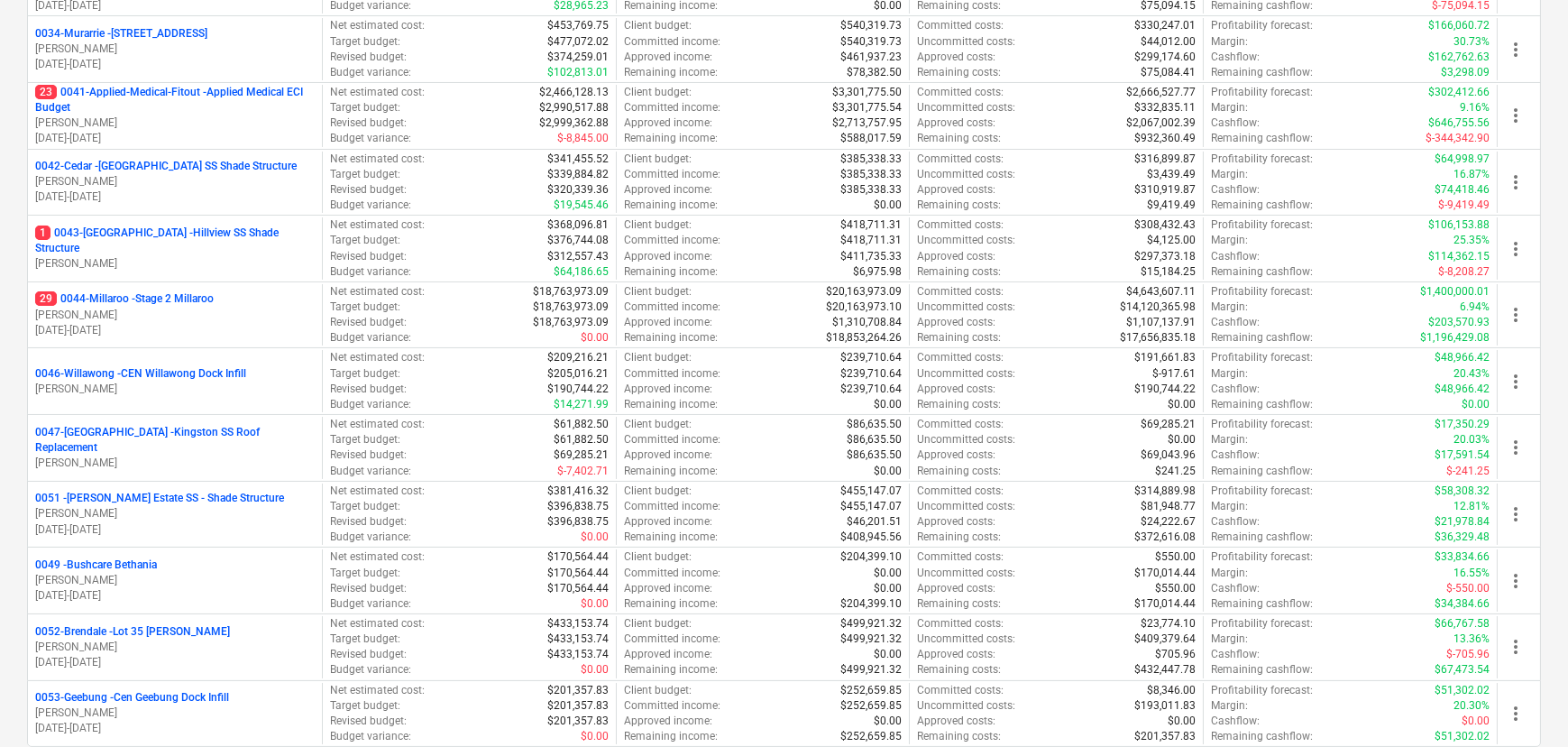
drag, startPoint x: 173, startPoint y: 306, endPoint x: 604, endPoint y: 611, distance: 528.0
click at [173, 305] on div "29 0044-Millaroo - Stage 2 Millaroo B. Campbell 01.04.2025 - 29.05.2026" at bounding box center [175, 314] width 279 height 46
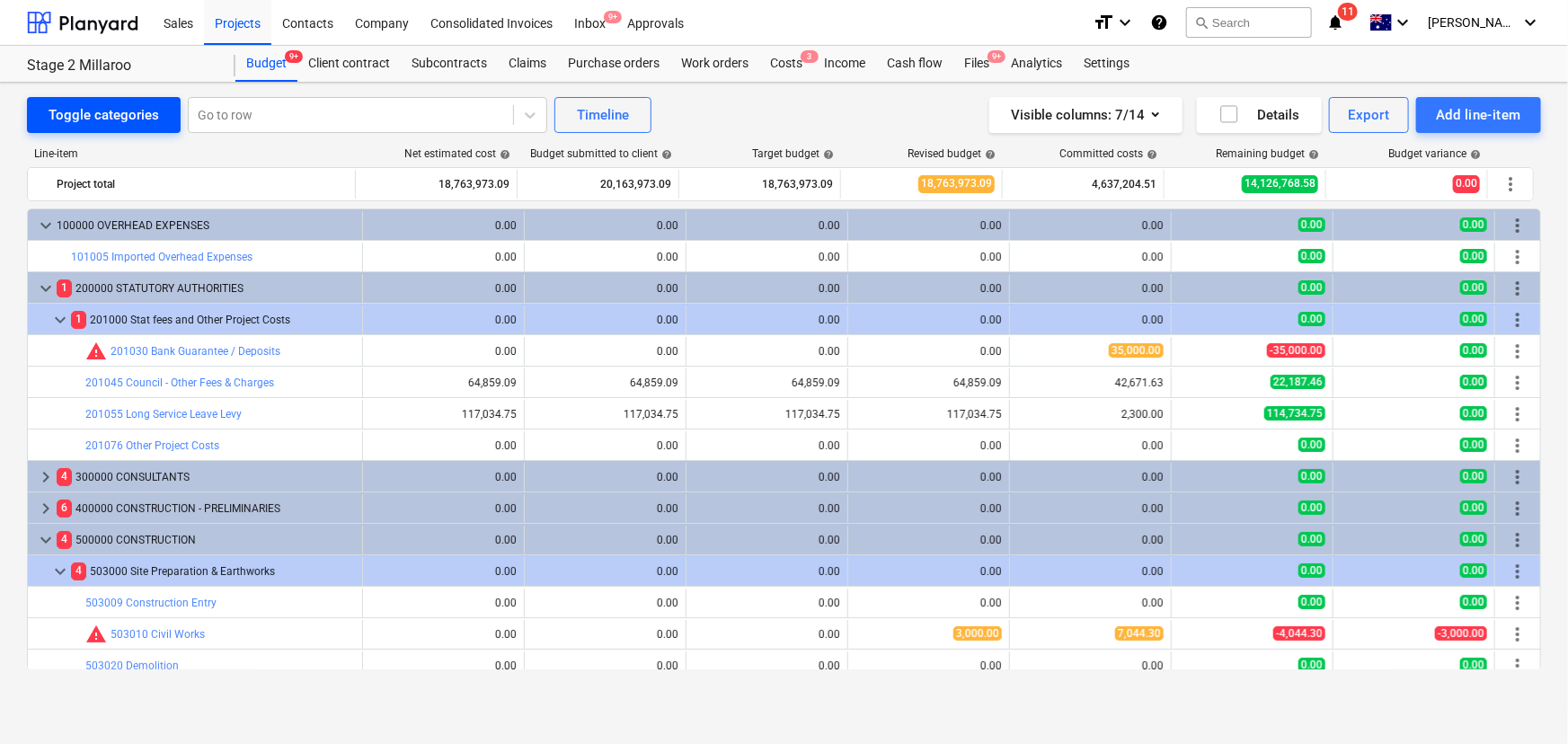
click at [67, 114] on div "Toggle categories" at bounding box center [104, 115] width 111 height 23
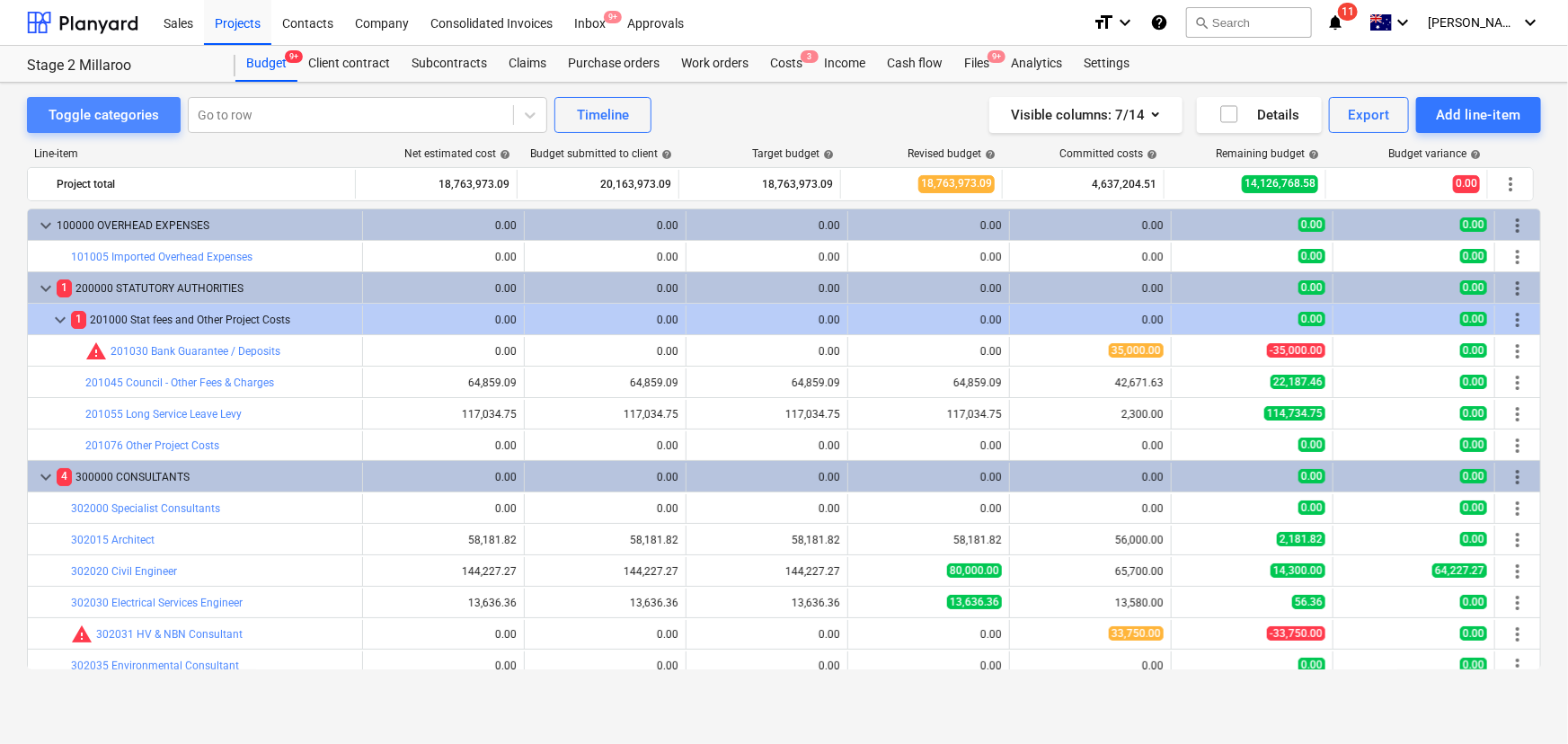
click at [107, 114] on div "Toggle categories" at bounding box center [104, 115] width 111 height 23
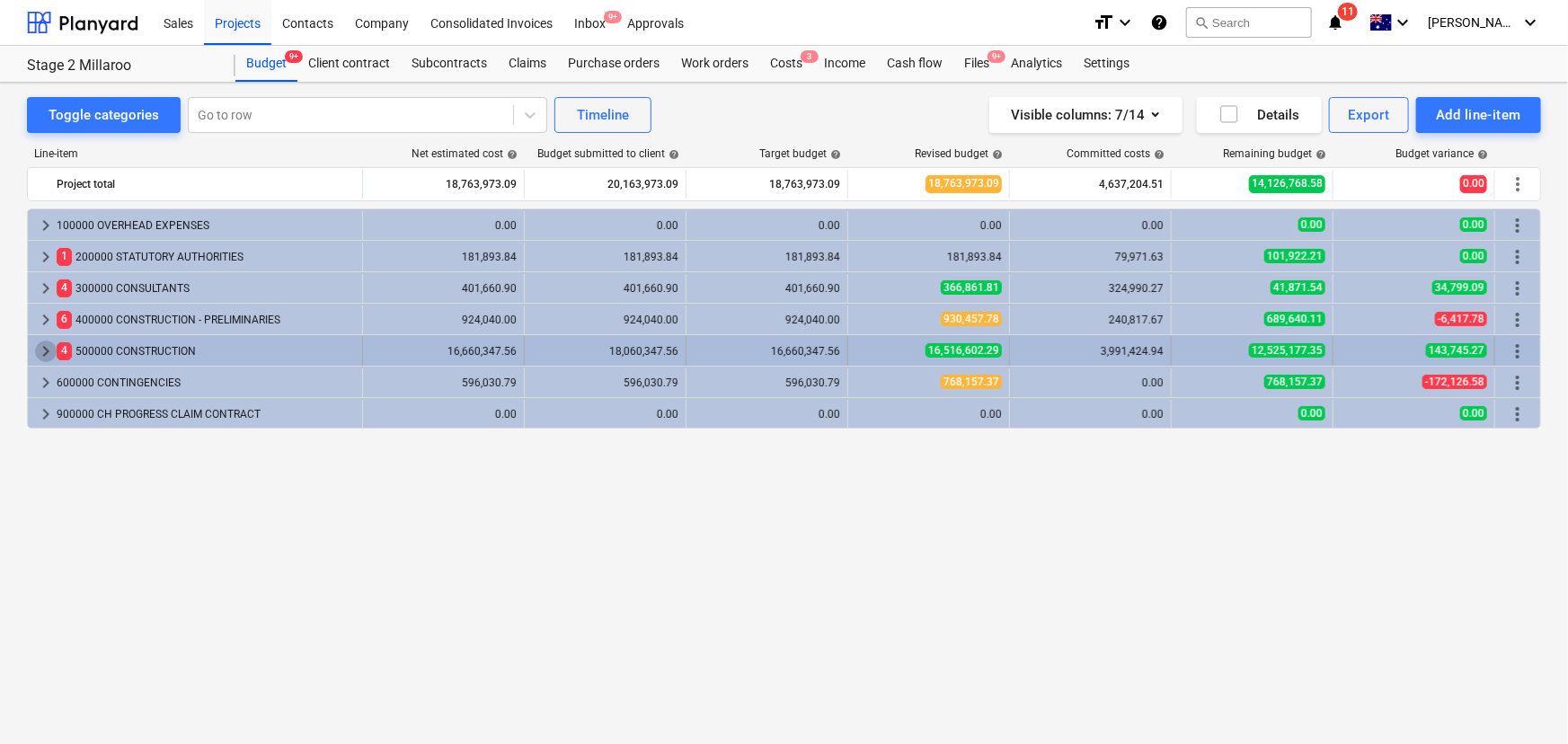
click at [40, 346] on span "keyboard_arrow_right" at bounding box center [46, 351] width 22 height 22
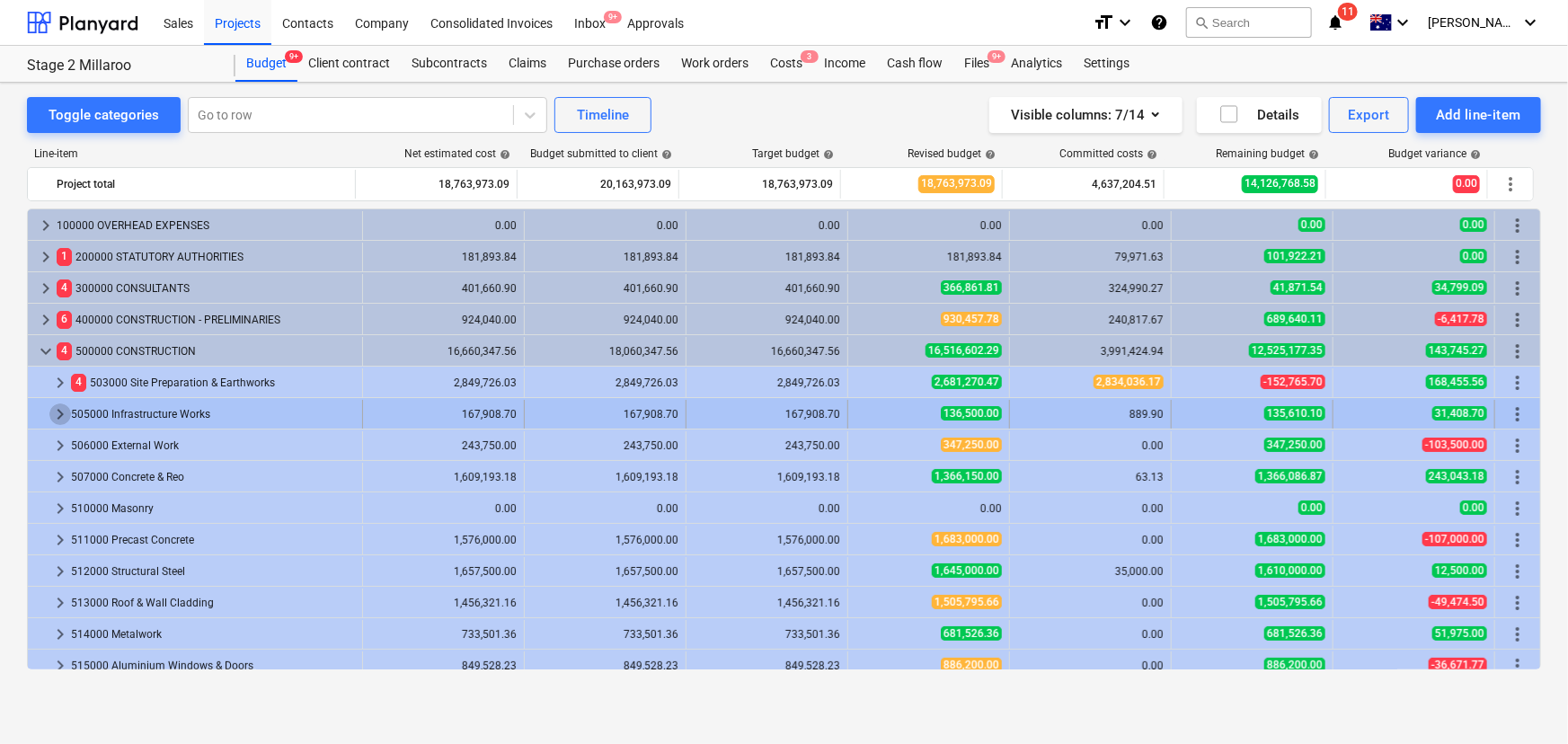
click at [55, 416] on span "keyboard_arrow_right" at bounding box center [60, 414] width 22 height 22
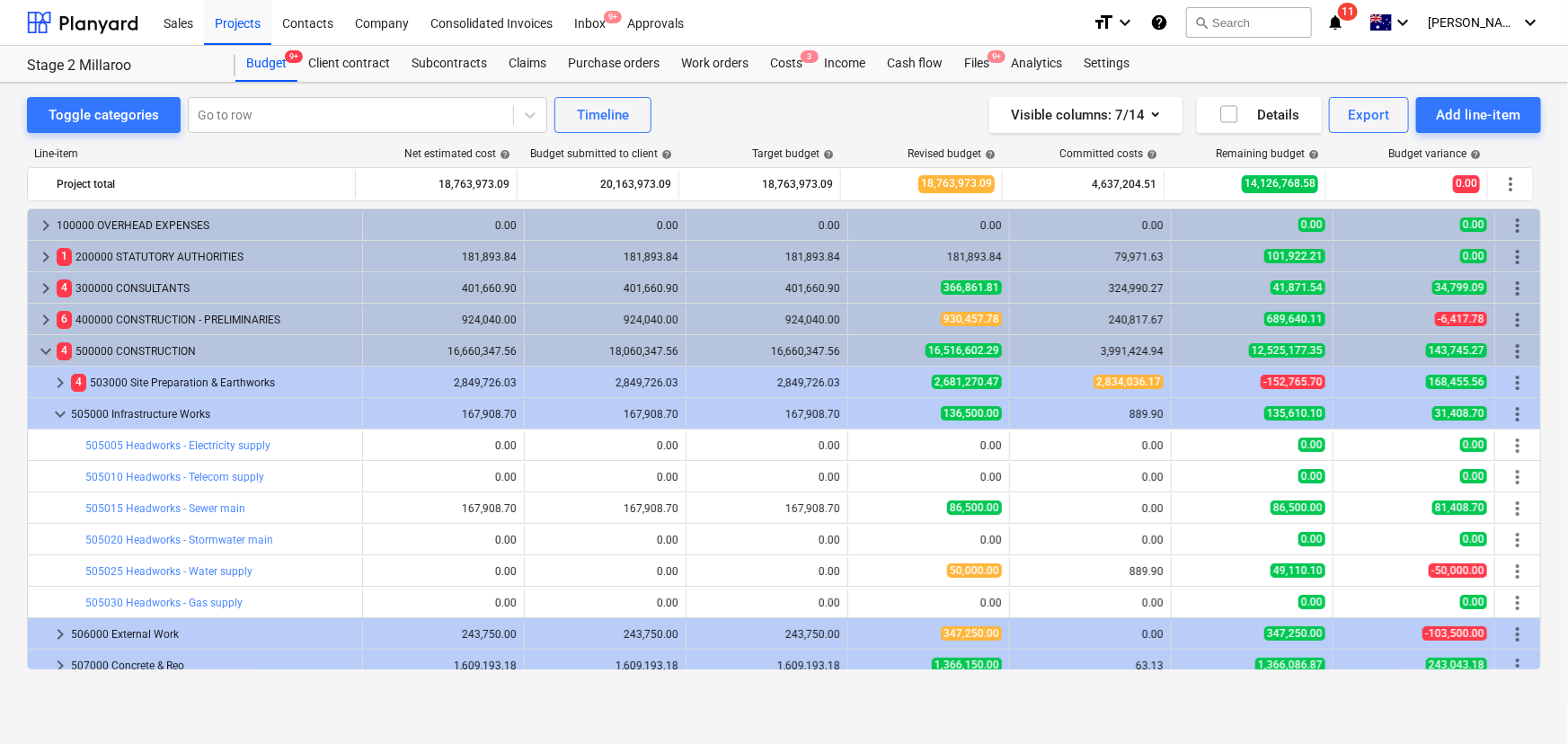
click at [55, 416] on span "keyboard_arrow_down" at bounding box center [60, 414] width 22 height 22
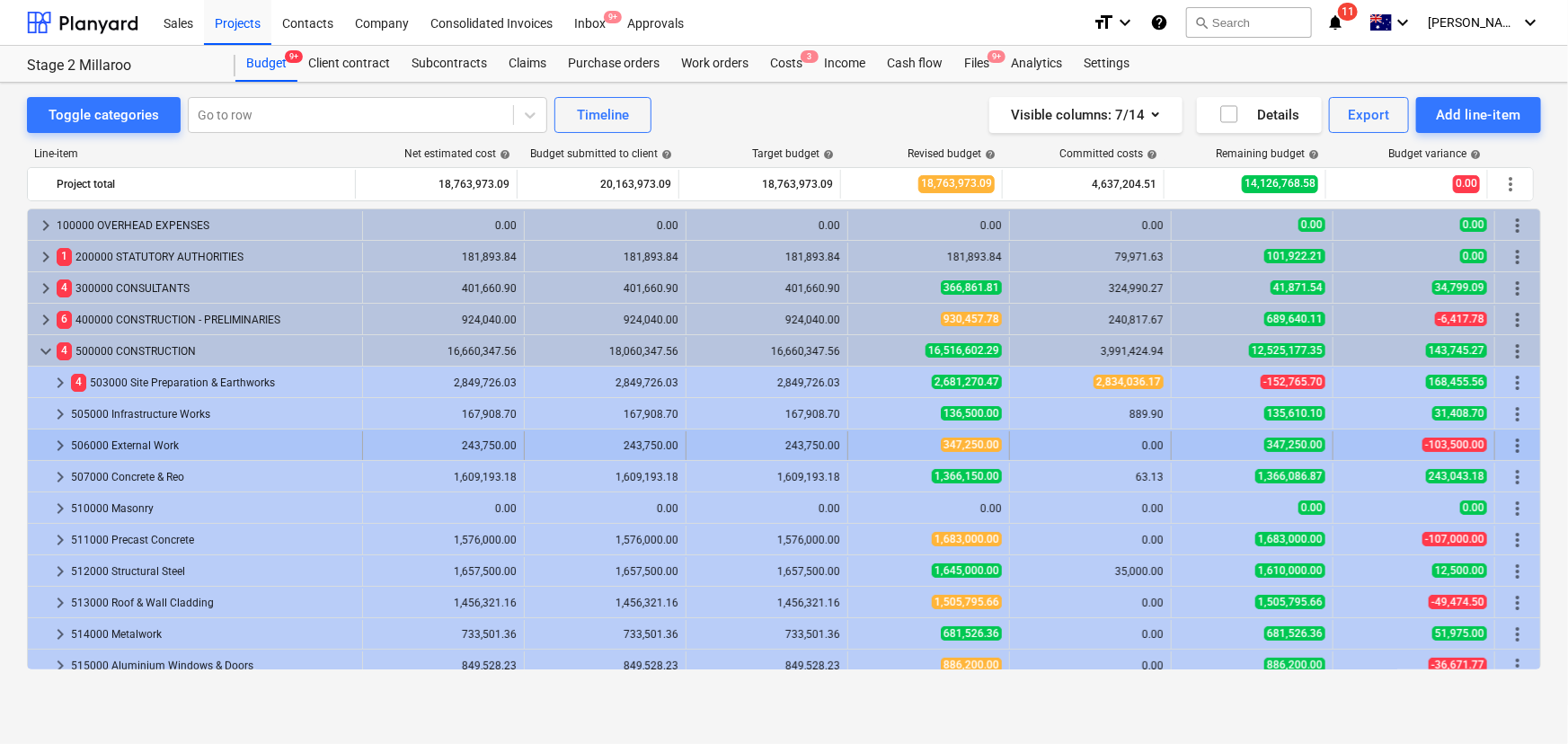
click at [48, 449] on div at bounding box center [42, 446] width 14 height 29
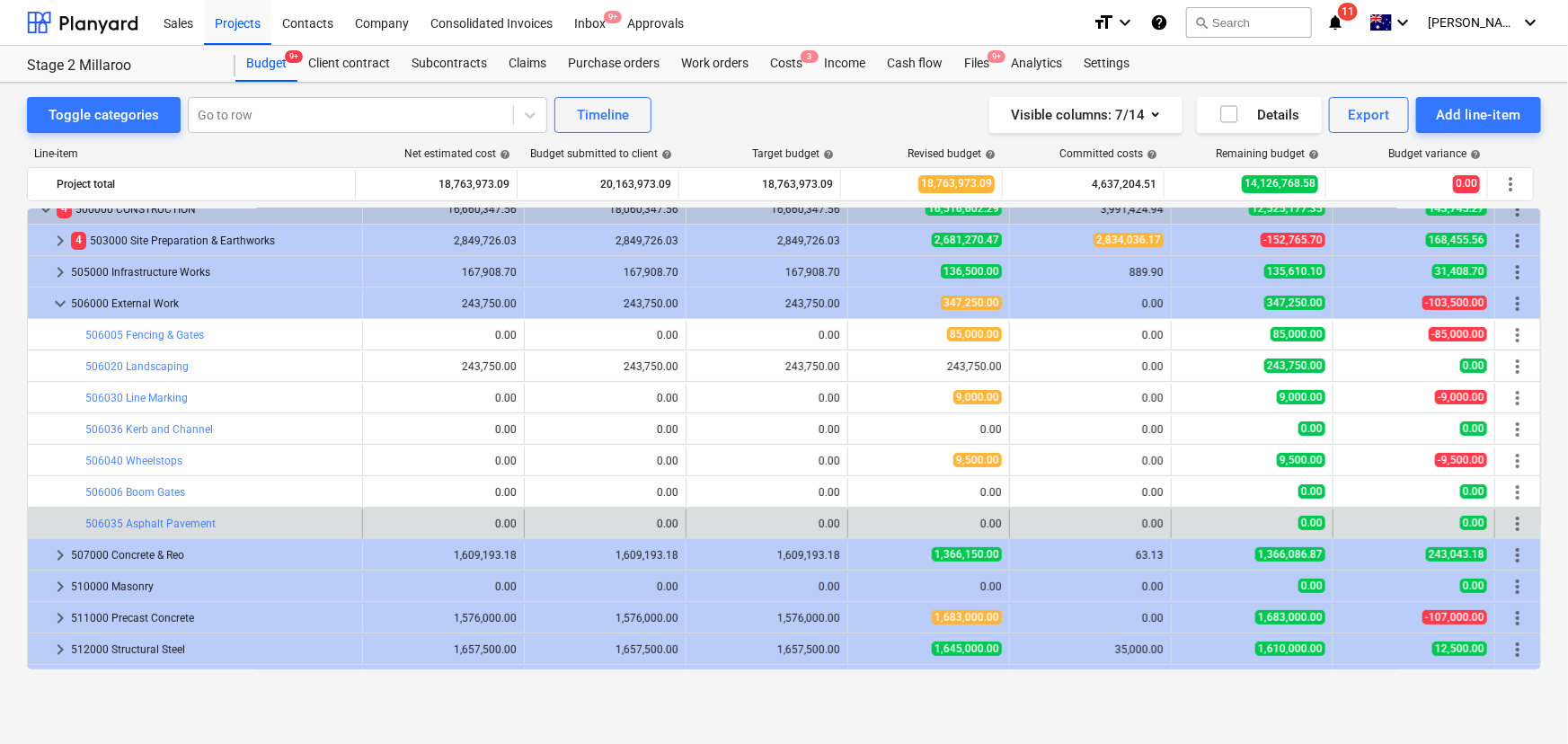
scroll to position [163, 0]
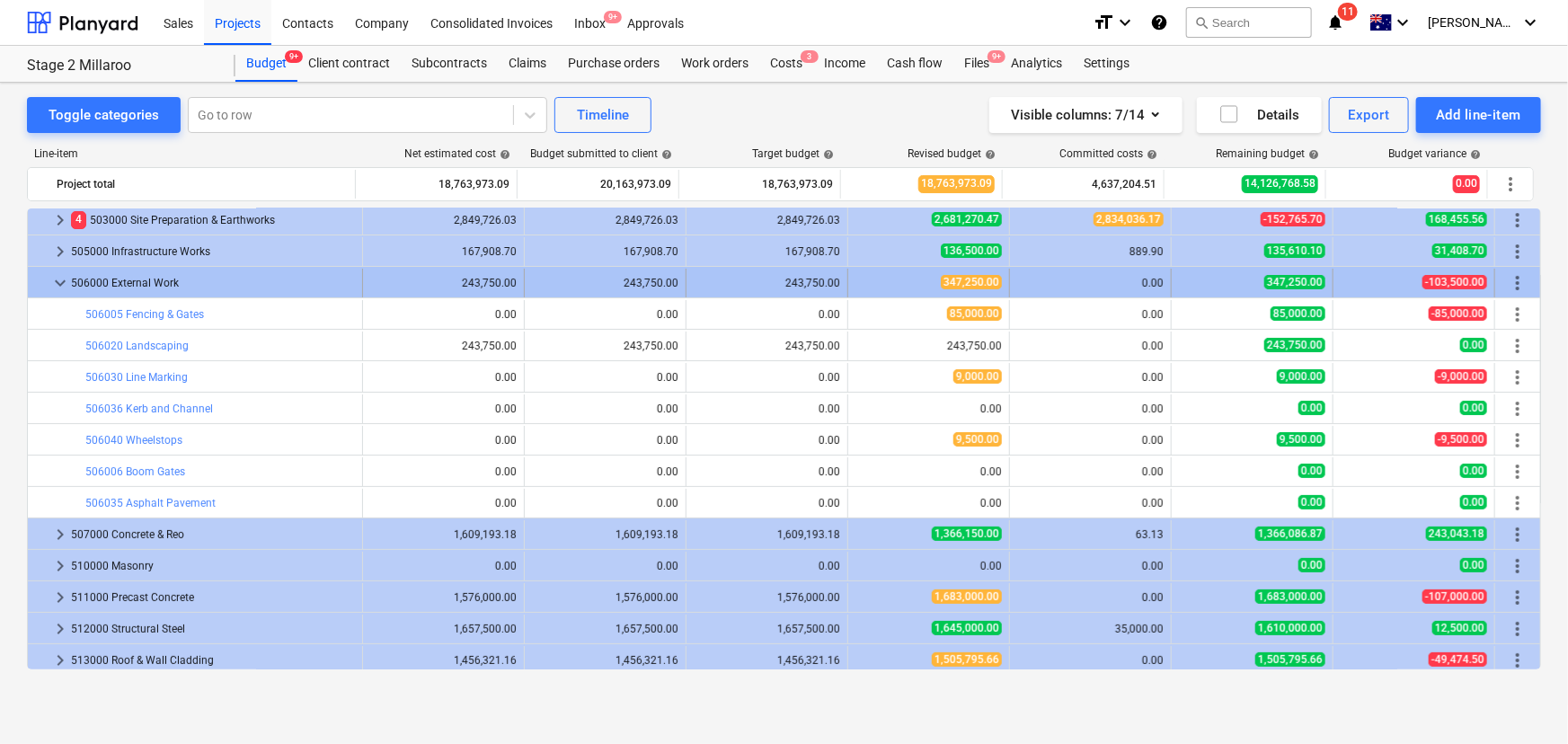
click at [54, 282] on span "keyboard_arrow_down" at bounding box center [60, 283] width 22 height 22
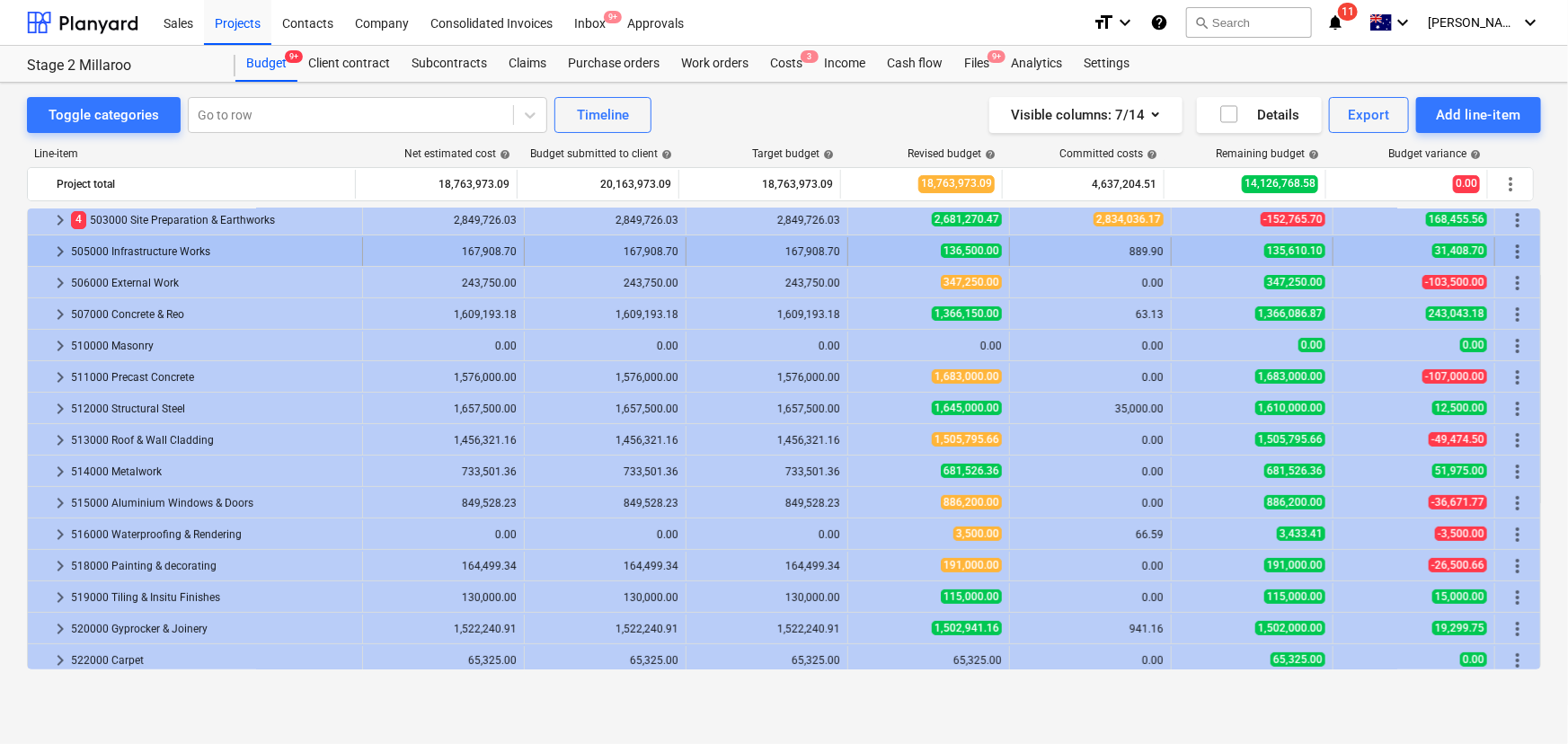
click at [52, 252] on span "keyboard_arrow_right" at bounding box center [60, 252] width 22 height 22
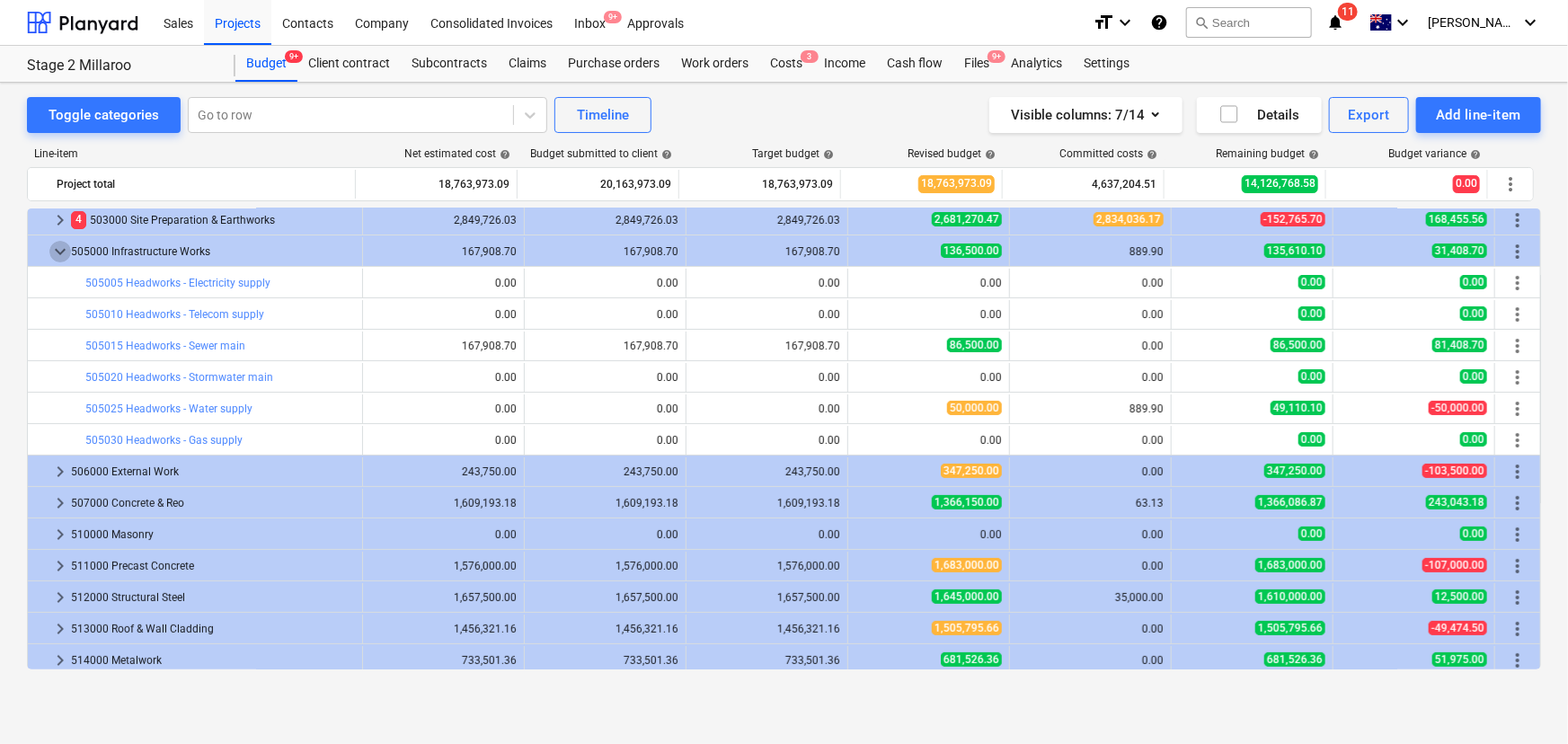
click at [52, 252] on span "keyboard_arrow_down" at bounding box center [60, 252] width 22 height 22
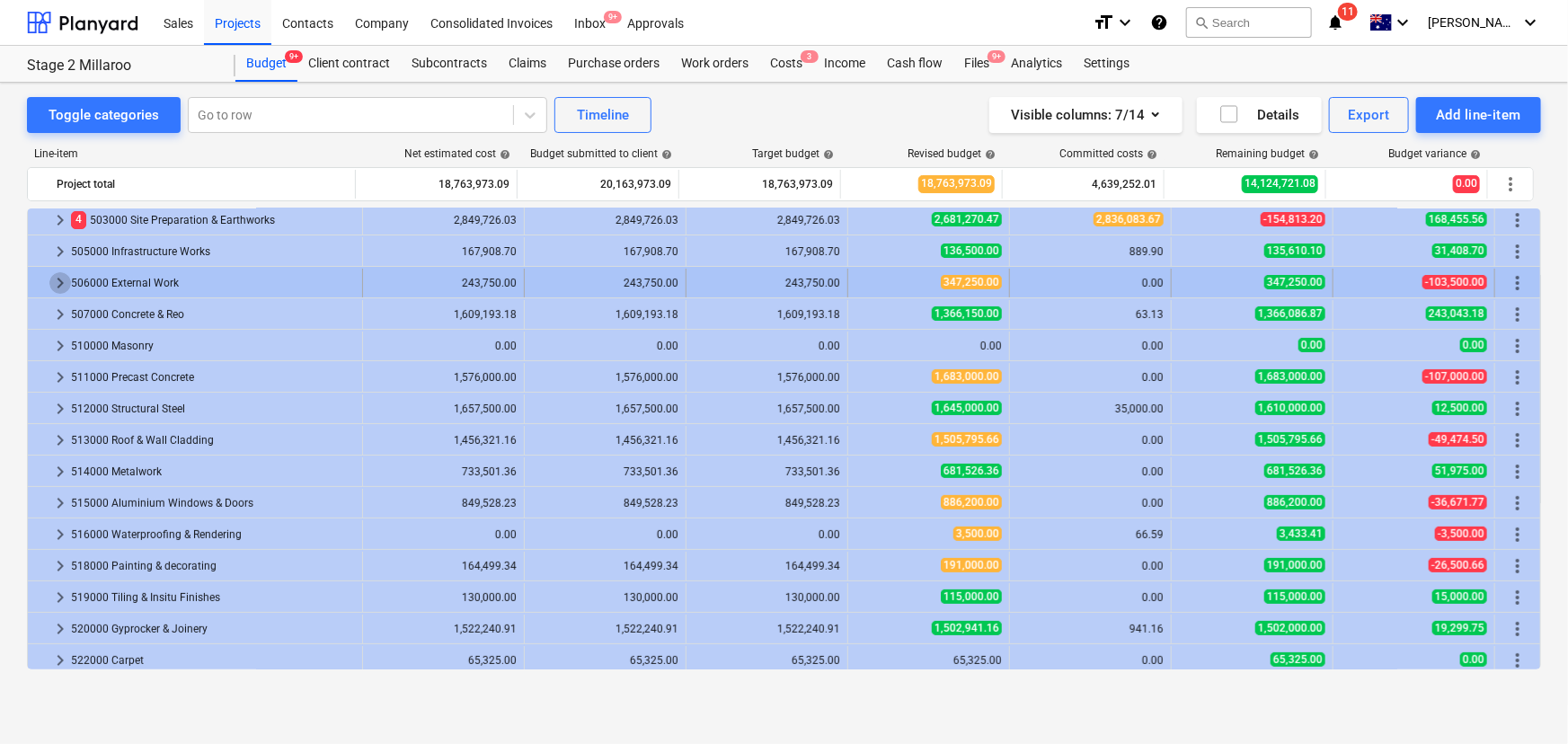
click at [59, 273] on span "keyboard_arrow_right" at bounding box center [60, 283] width 22 height 22
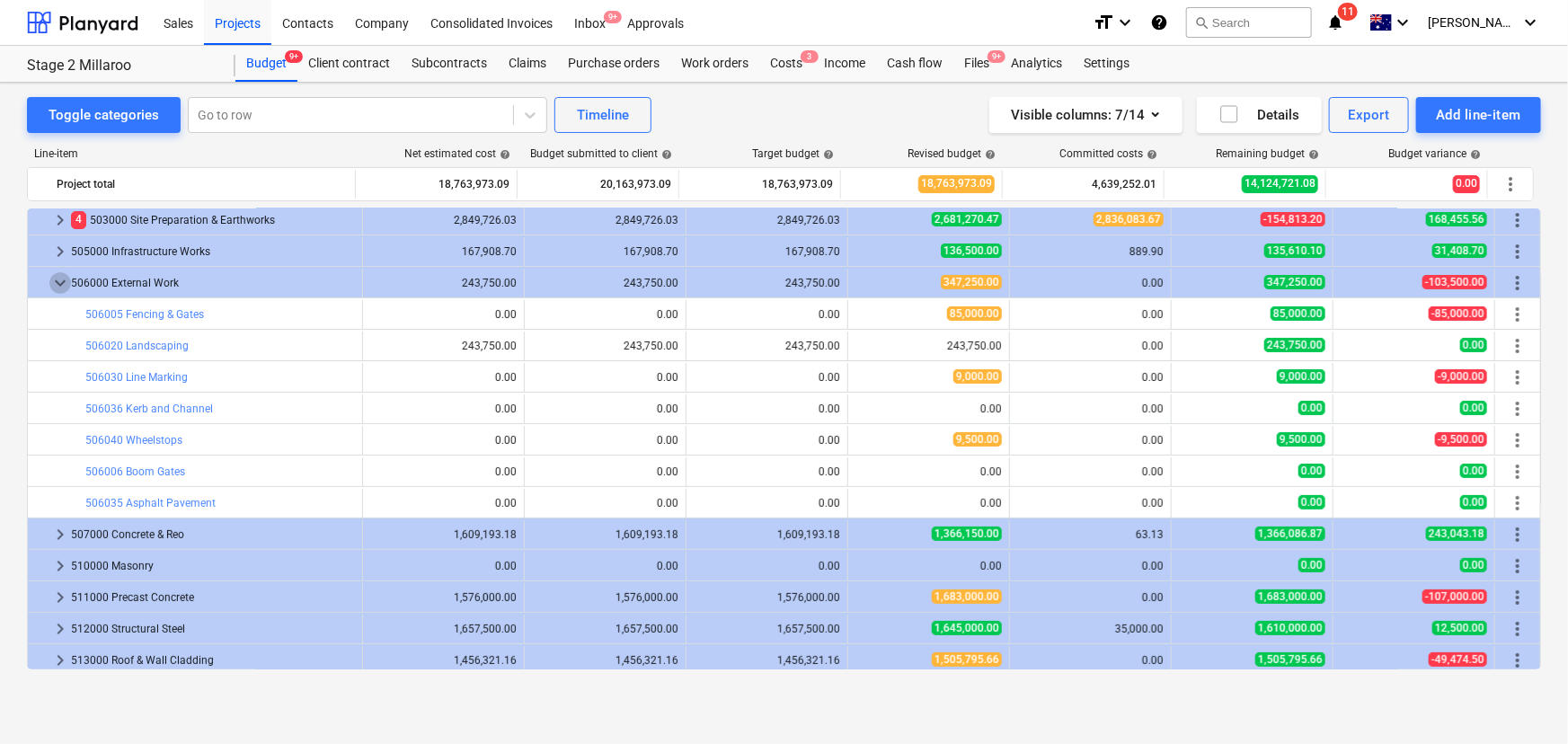
click at [59, 273] on span "keyboard_arrow_down" at bounding box center [60, 283] width 22 height 22
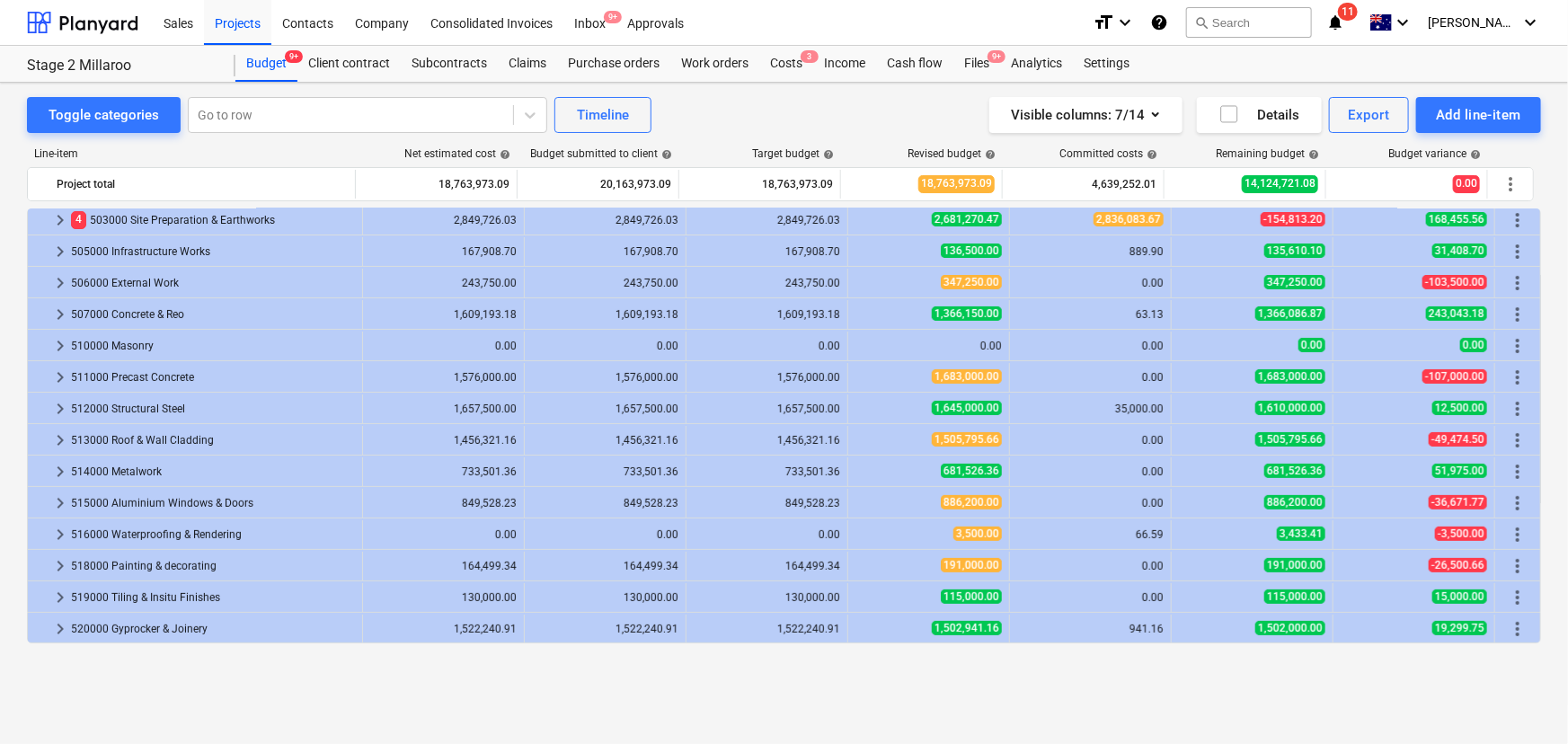
scroll to position [81, 0]
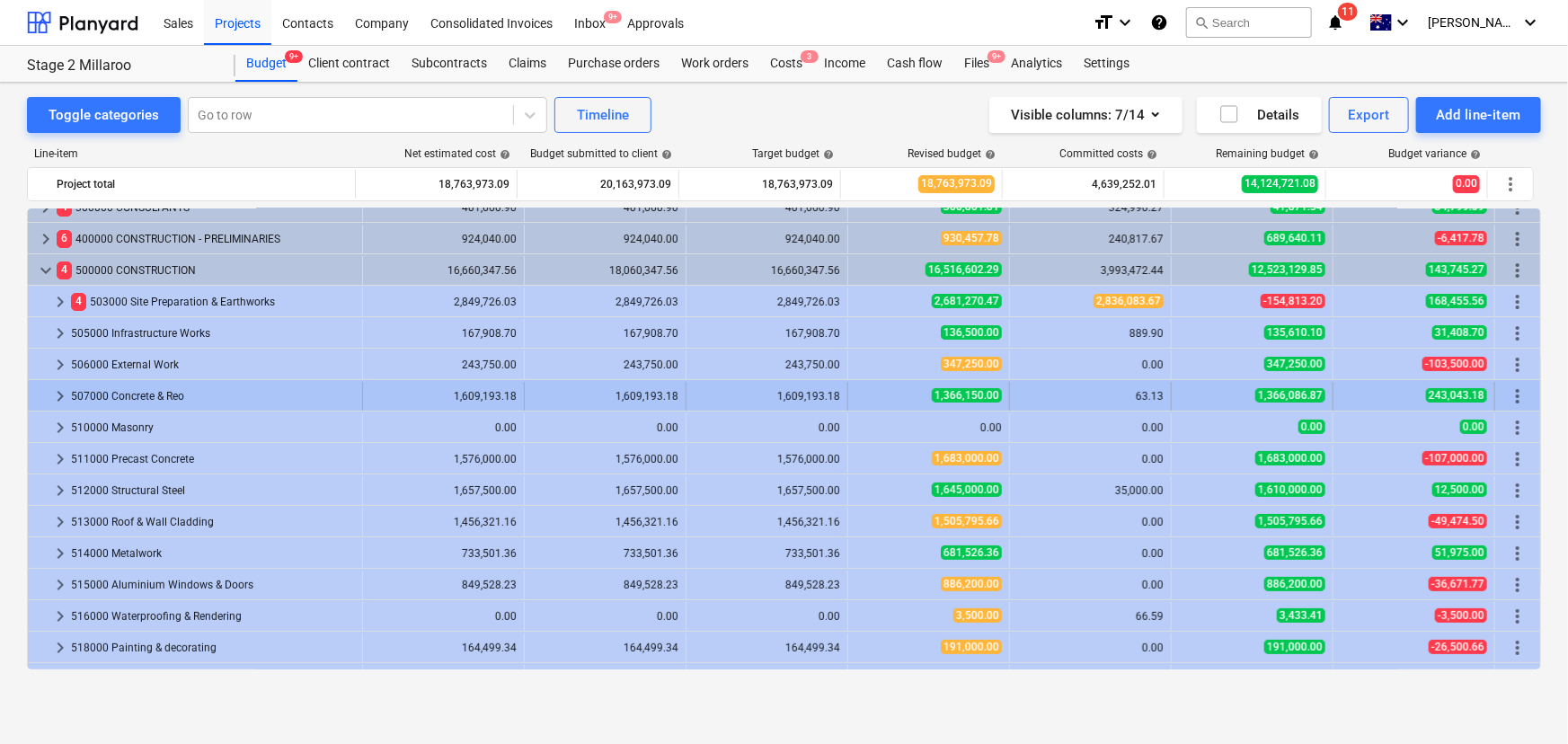
click at [47, 387] on div at bounding box center [42, 396] width 14 height 29
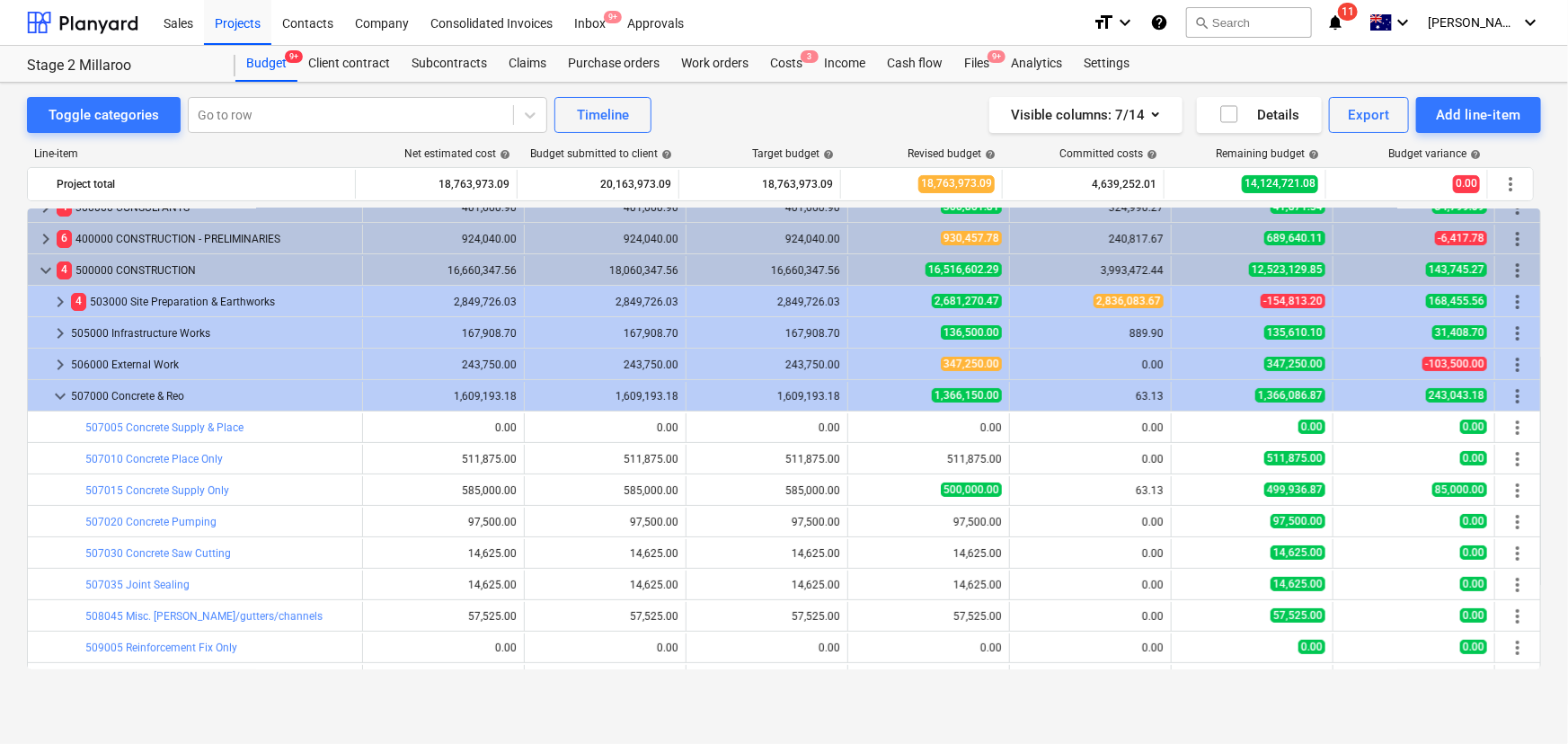
click at [47, 387] on div at bounding box center [42, 396] width 14 height 29
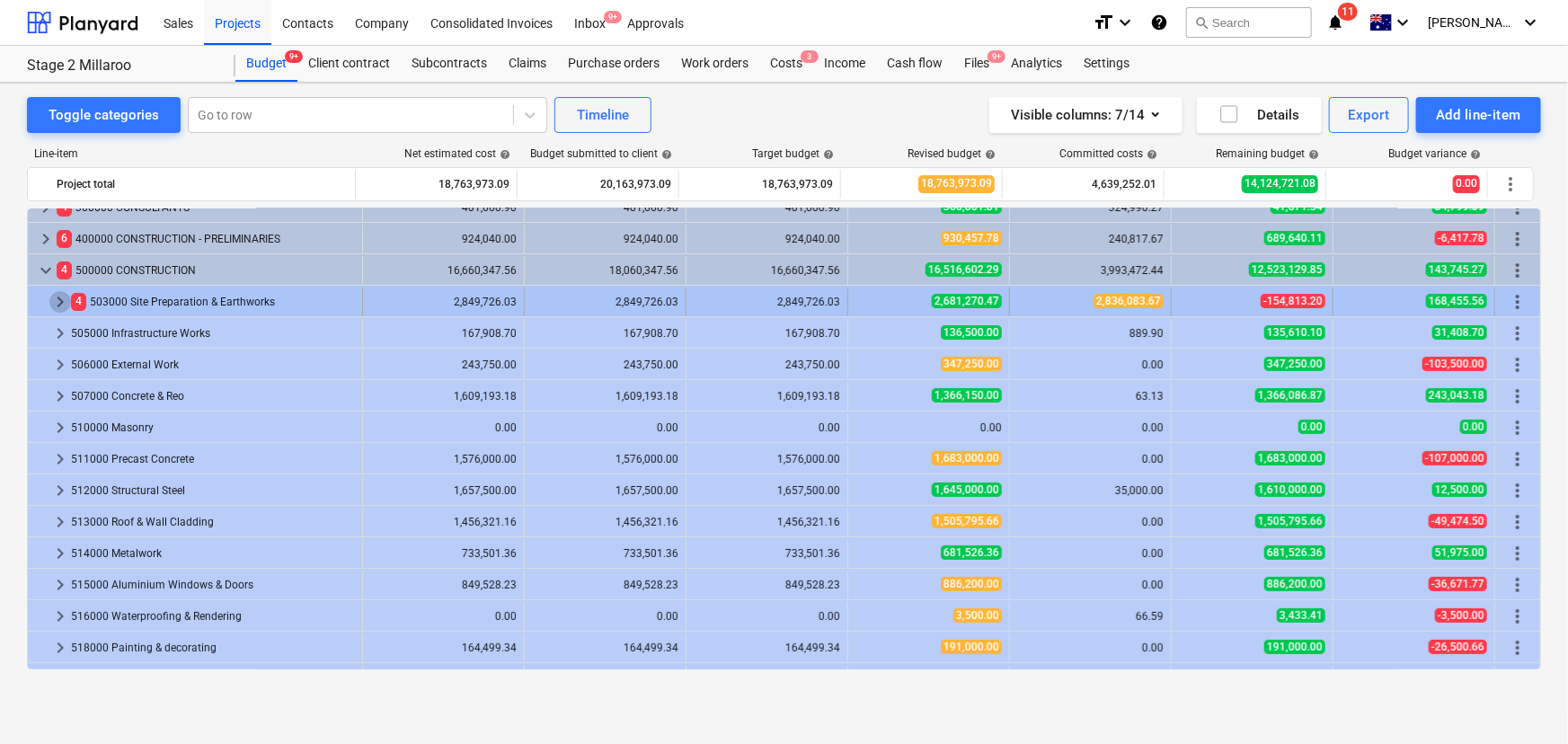
click at [55, 295] on span "keyboard_arrow_right" at bounding box center [60, 301] width 22 height 22
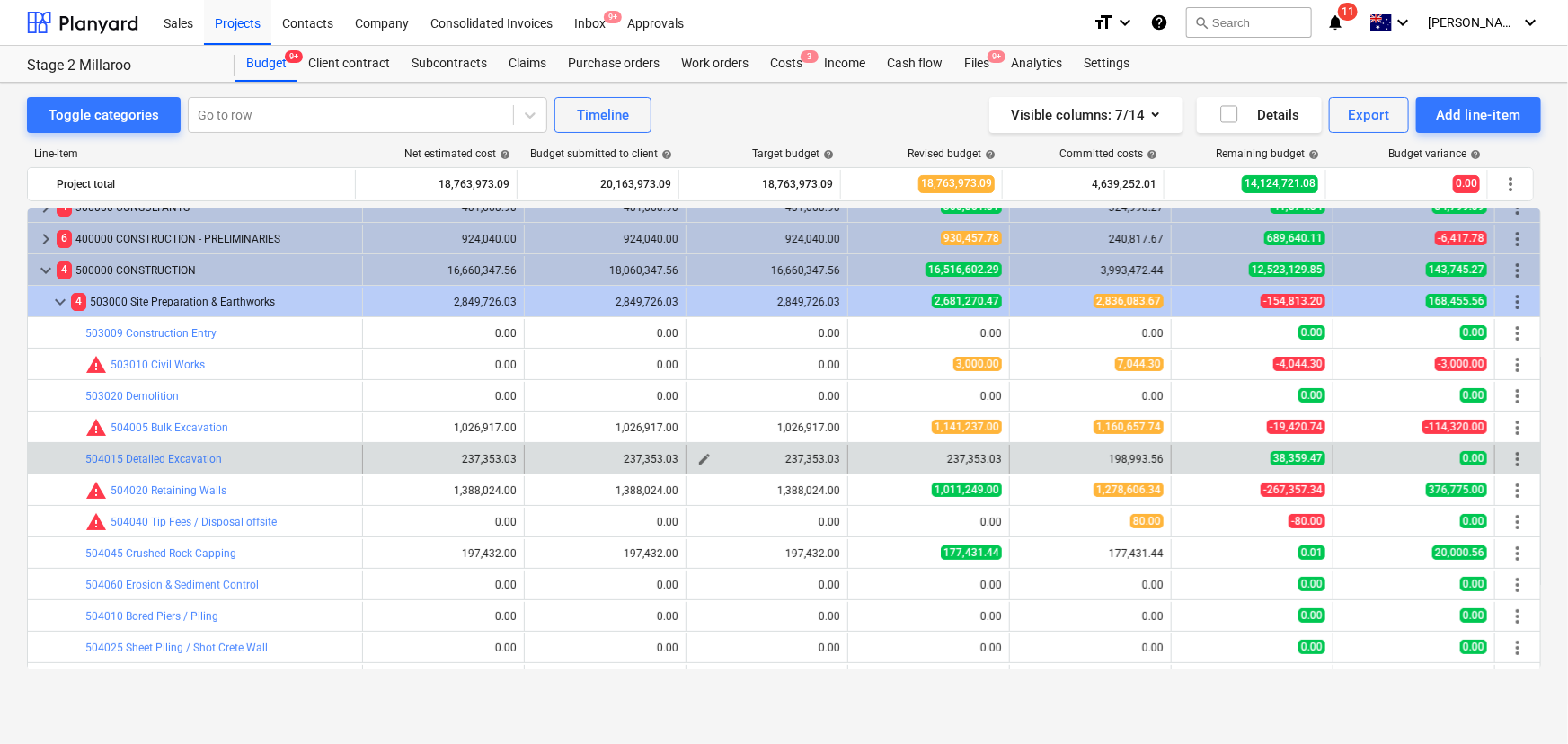
click at [699, 457] on span "edit" at bounding box center [704, 458] width 14 height 14
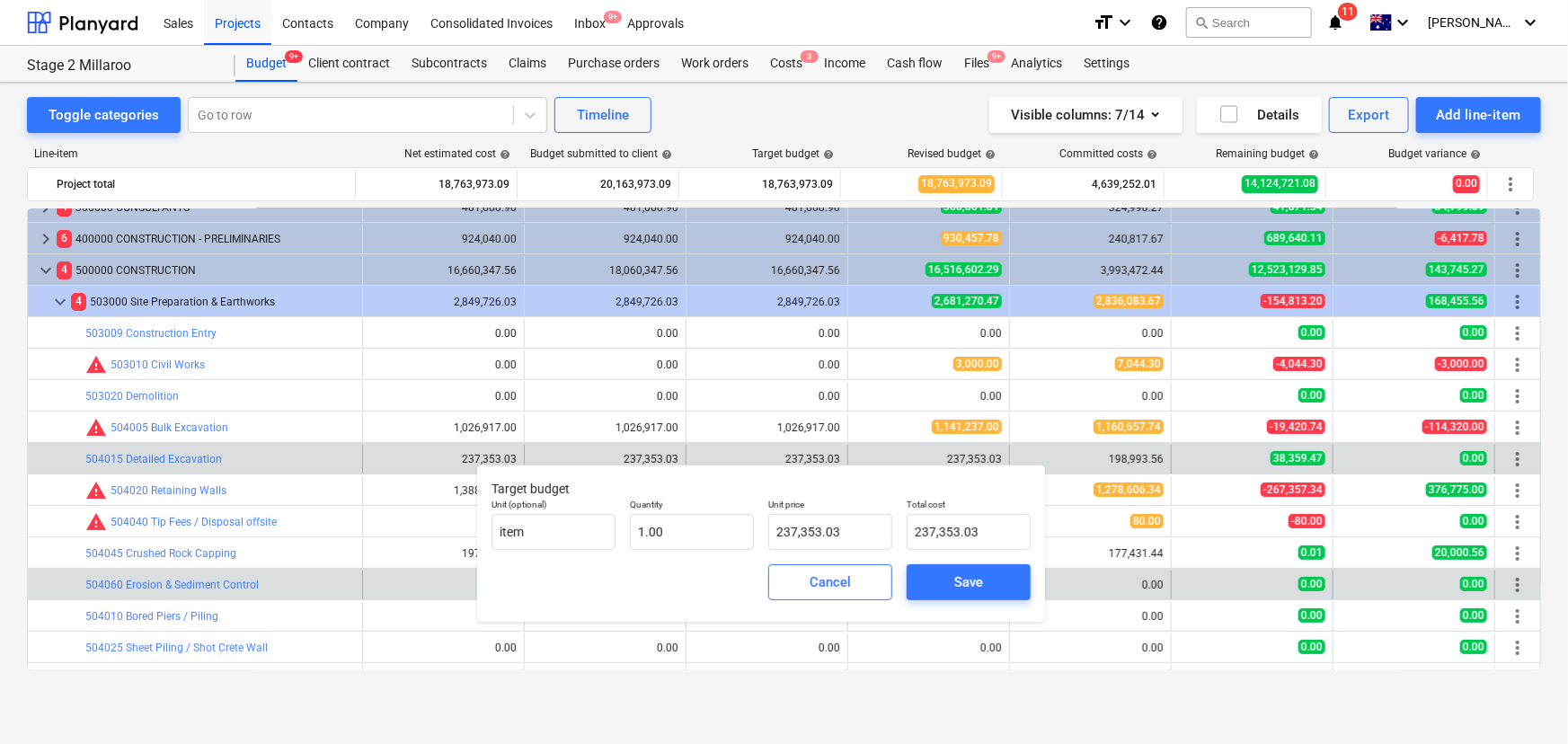
click at [854, 587] on span "Cancel" at bounding box center [830, 581] width 79 height 23
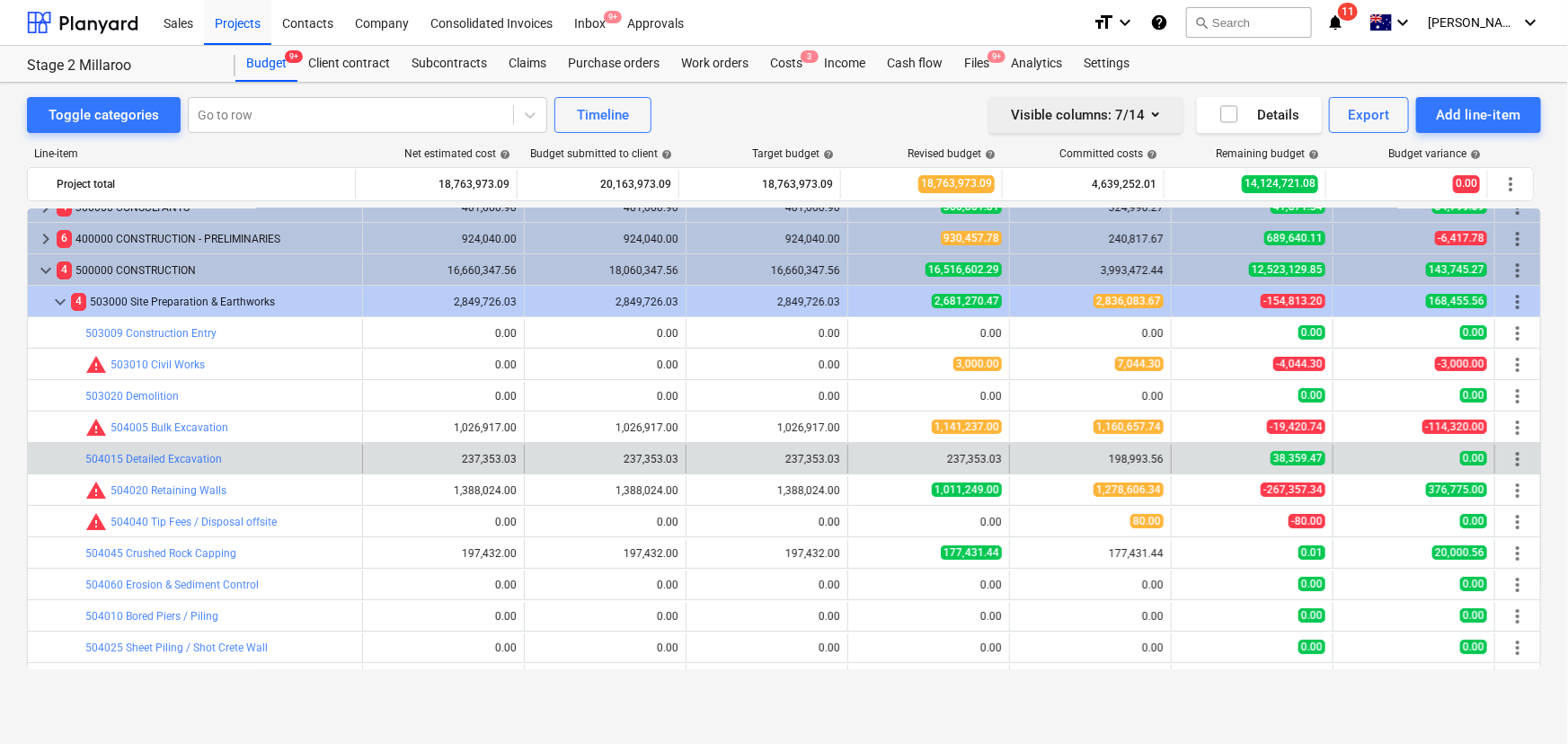
click at [1162, 117] on icon "button" at bounding box center [1156, 114] width 22 height 22
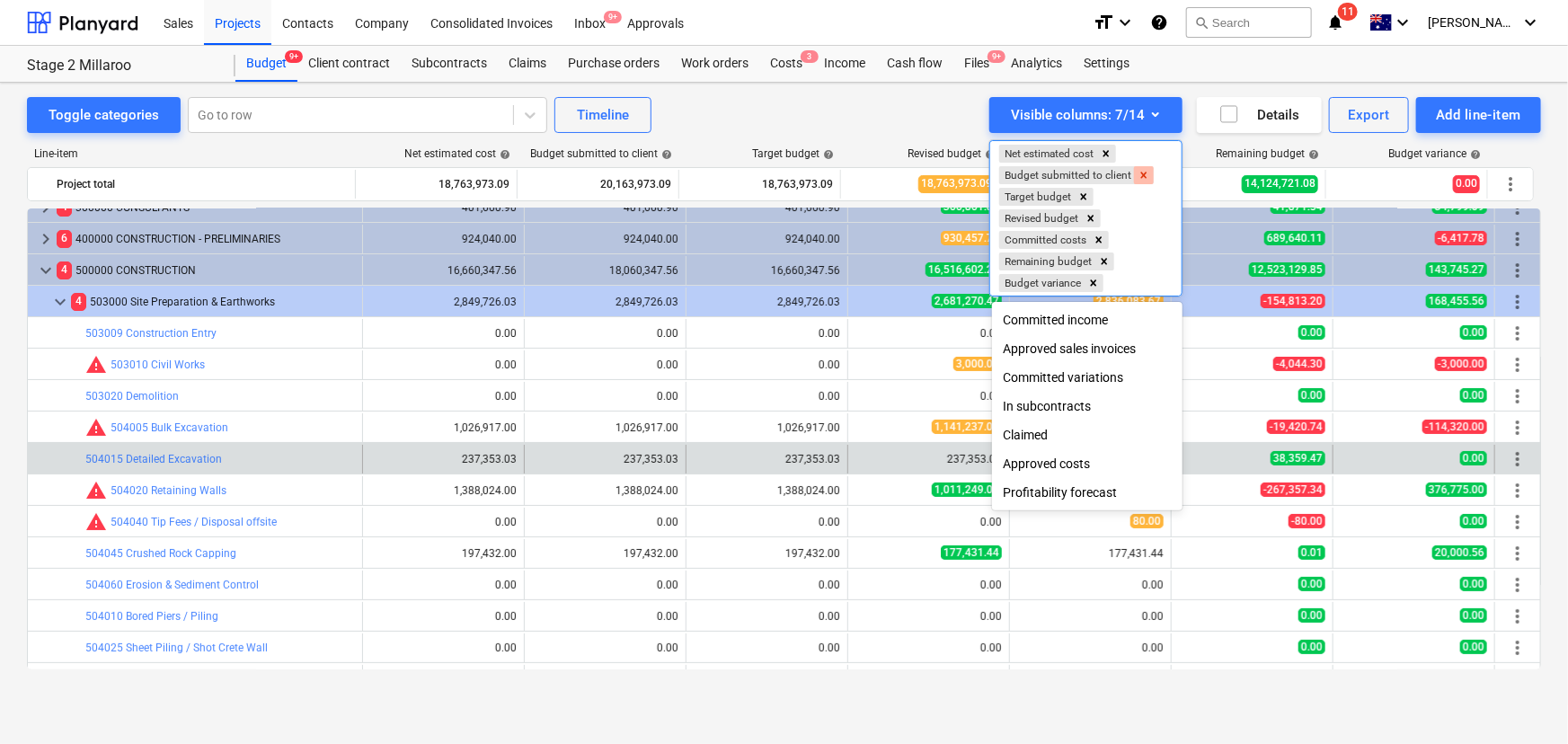
click at [1142, 172] on icon "Remove Budget submitted to client" at bounding box center [1143, 175] width 12 height 12
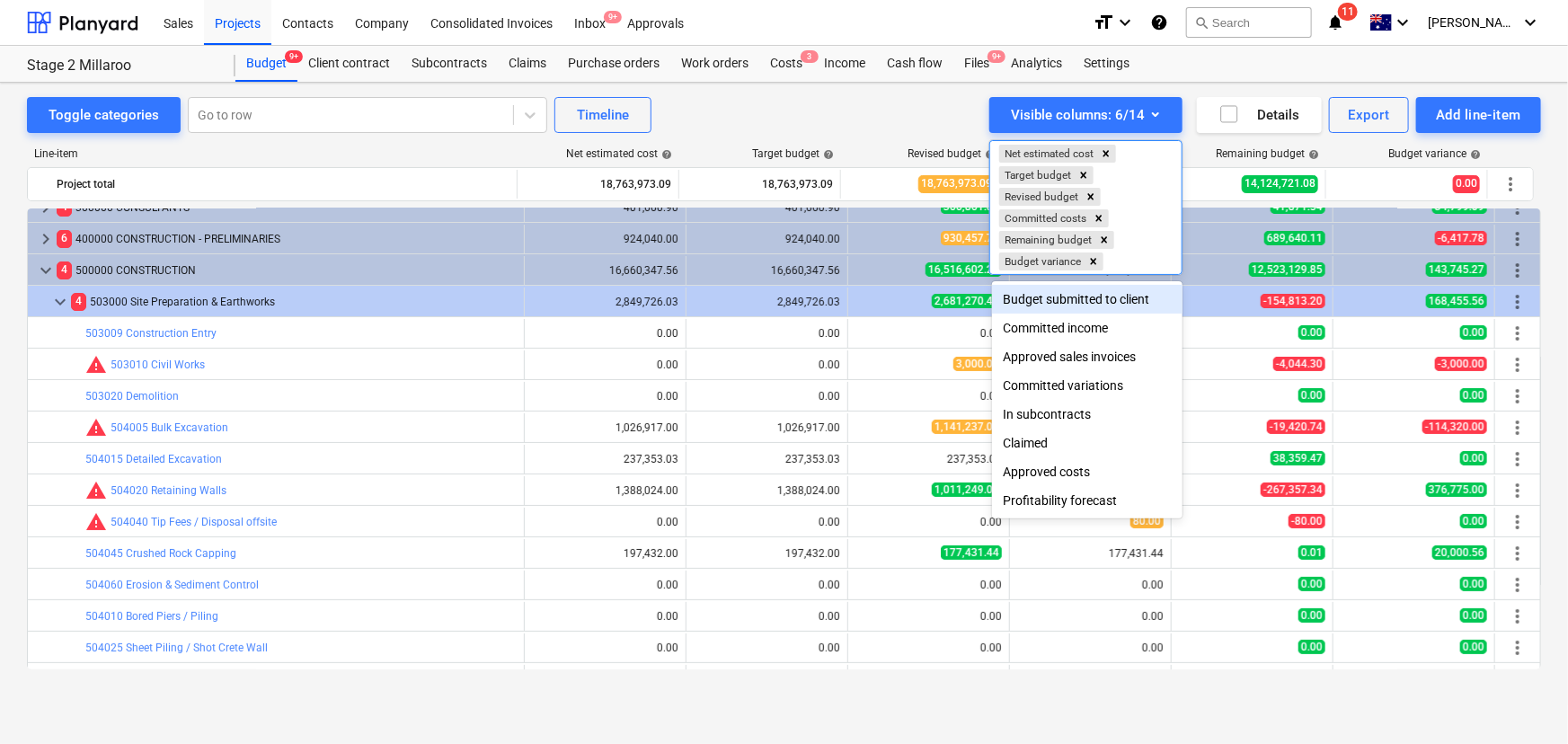
click at [735, 106] on div at bounding box center [784, 372] width 1568 height 744
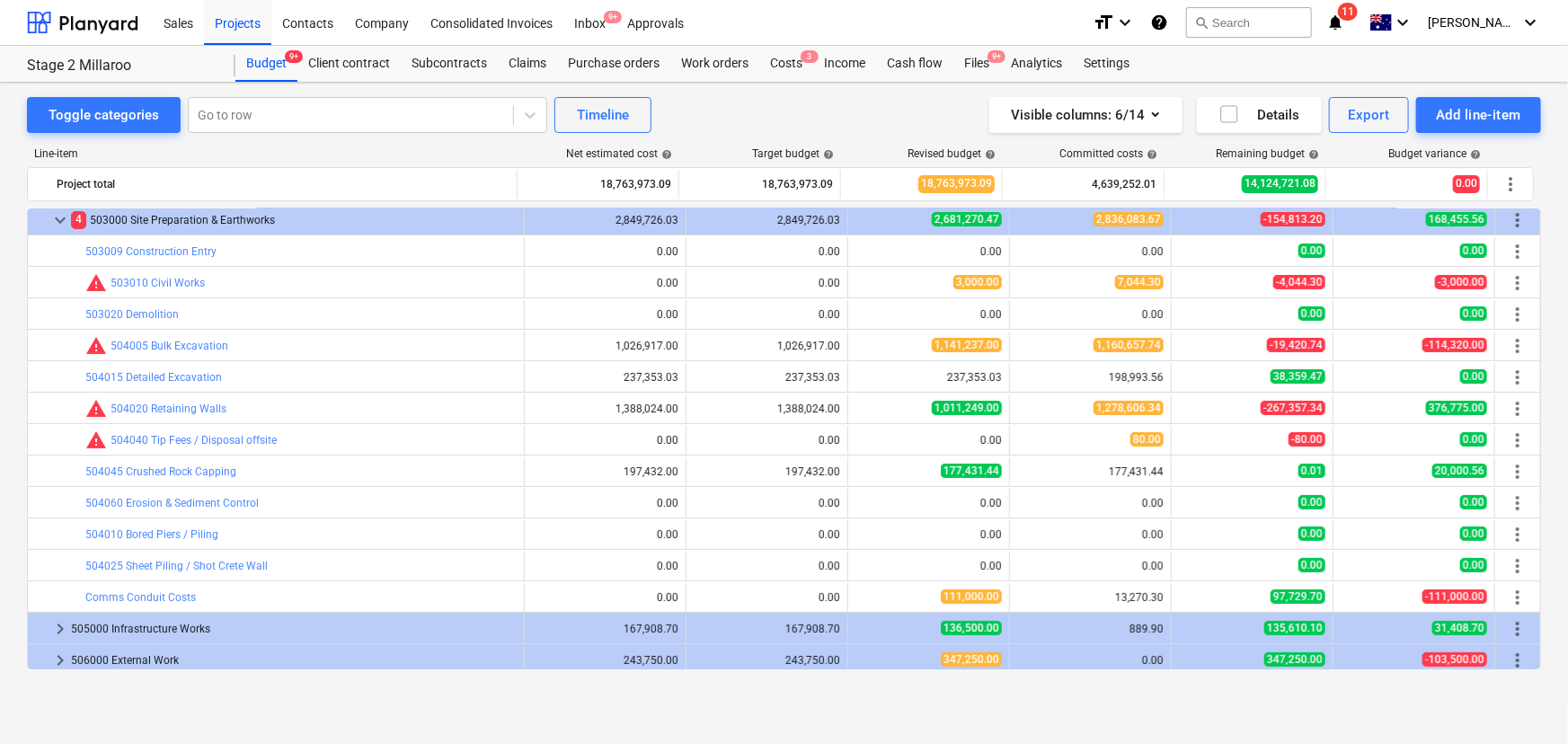
scroll to position [0, 0]
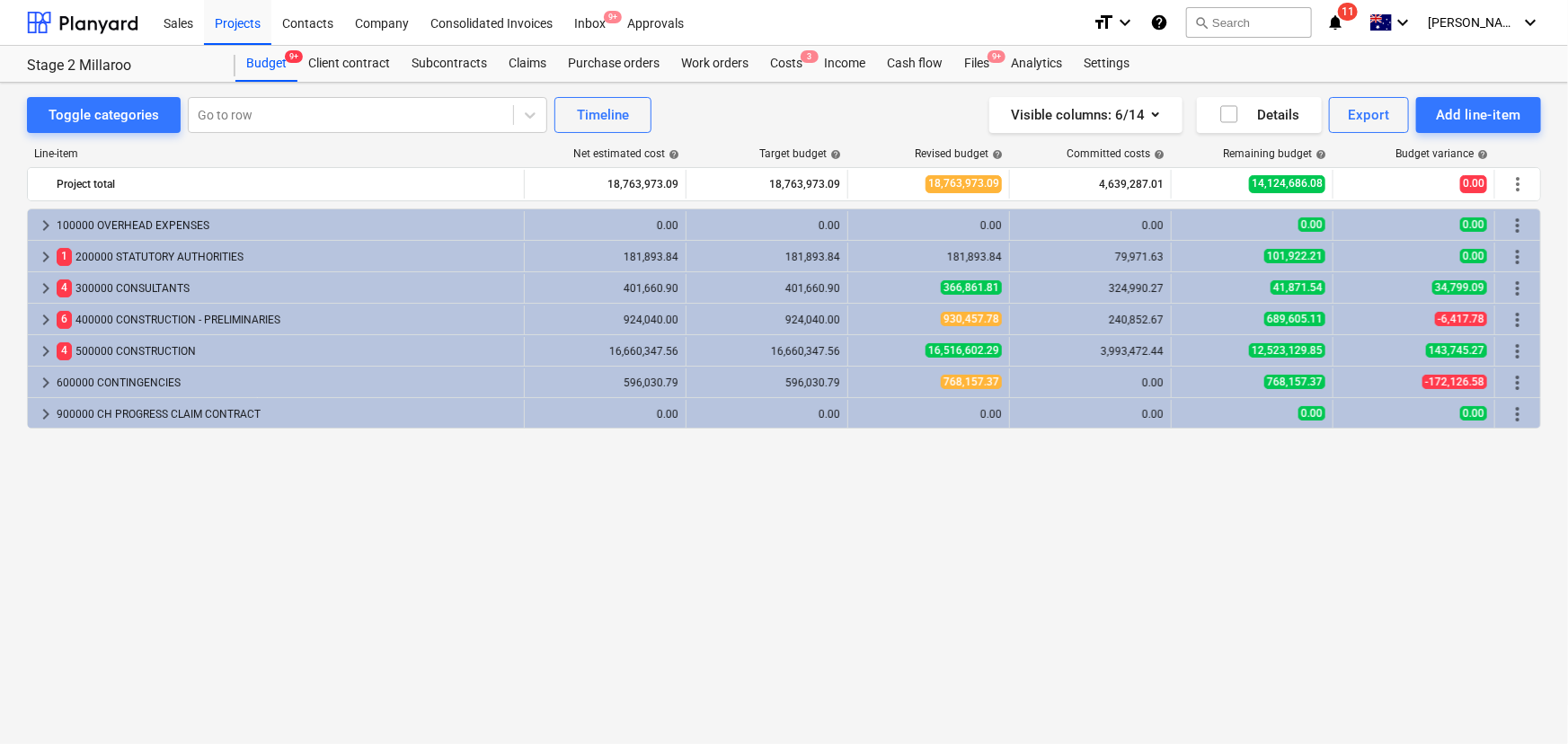
click at [895, 600] on div "keyboard_arrow_right 100000 OVERHEAD EXPENSES 0.00 0.00 0.00 0.00 0.00 0.00 mor…" at bounding box center [784, 439] width 1514 height 461
